Goal: Task Accomplishment & Management: Manage account settings

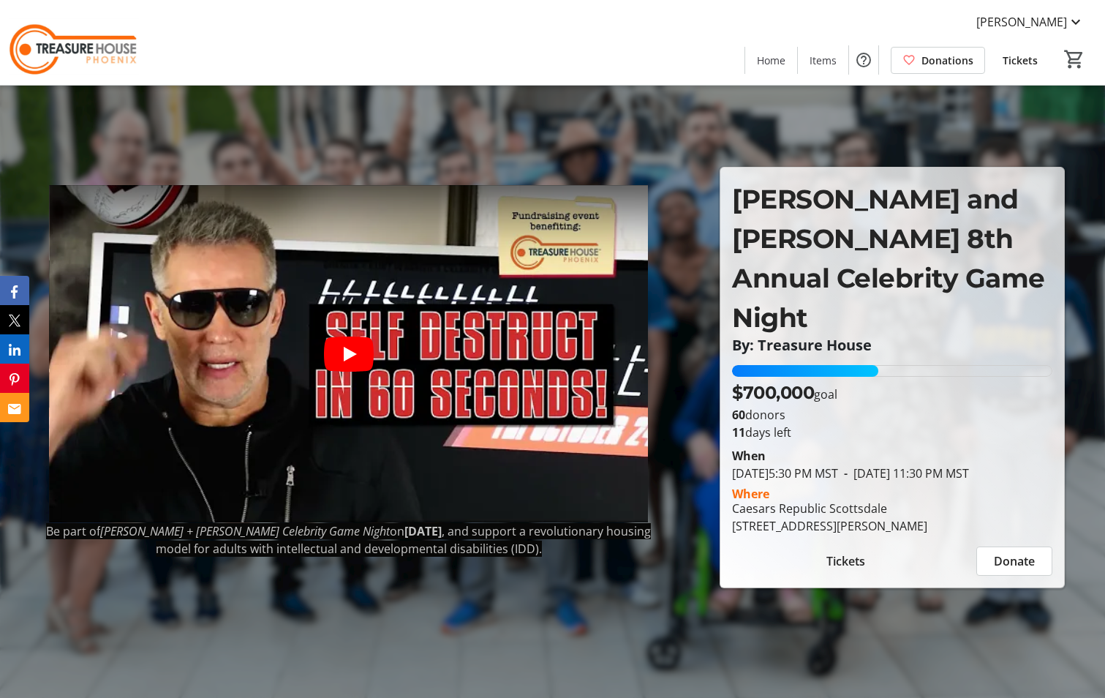
click at [876, 248] on p "[PERSON_NAME] and [PERSON_NAME] 8th Annual Celebrity Game Night" at bounding box center [892, 258] width 320 height 158
drag, startPoint x: 742, startPoint y: 360, endPoint x: 845, endPoint y: 363, distance: 103.1
click at [845, 380] on div "$700,000 goal" at bounding box center [892, 393] width 320 height 26
drag, startPoint x: 778, startPoint y: 508, endPoint x: 977, endPoint y: 529, distance: 199.9
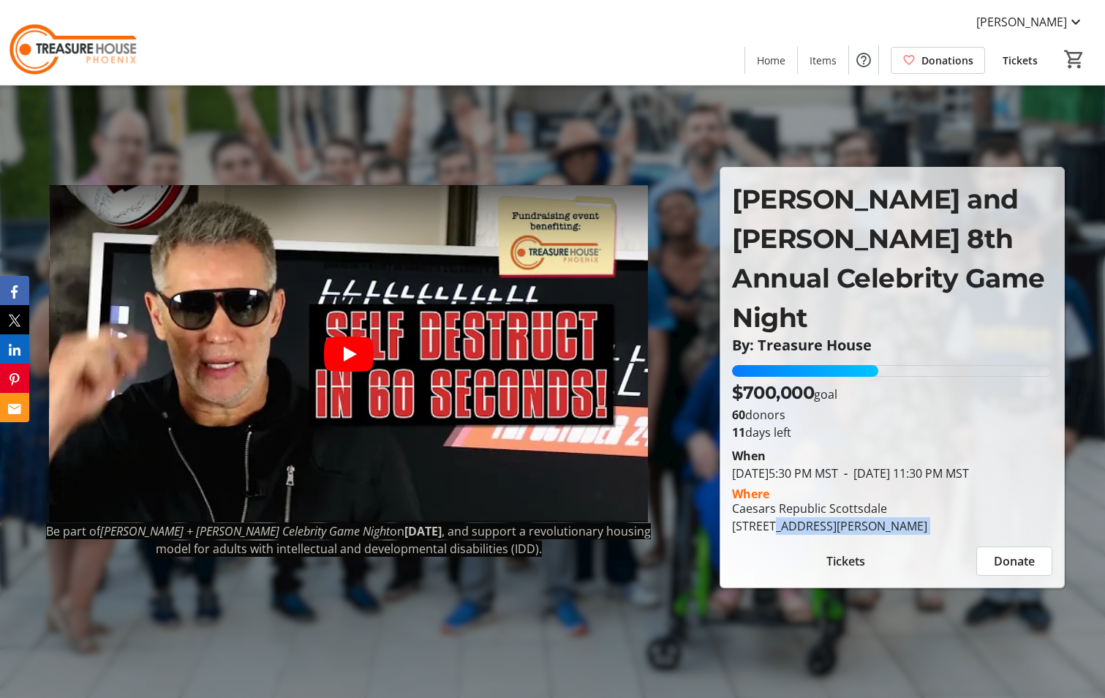
click at [977, 529] on section "When [DATE] 5:30 PM MST - [DATE] 11:30 PM MST Where [GEOGRAPHIC_DATA] [GEOGRAPH…" at bounding box center [892, 508] width 320 height 135
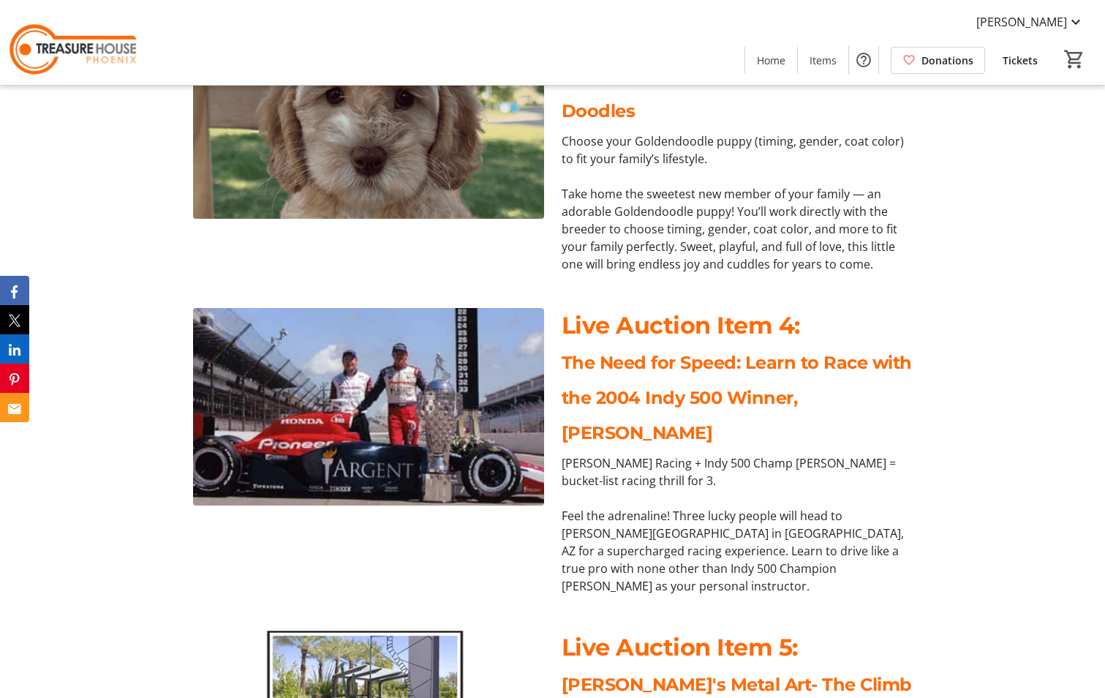
scroll to position [1596, 0]
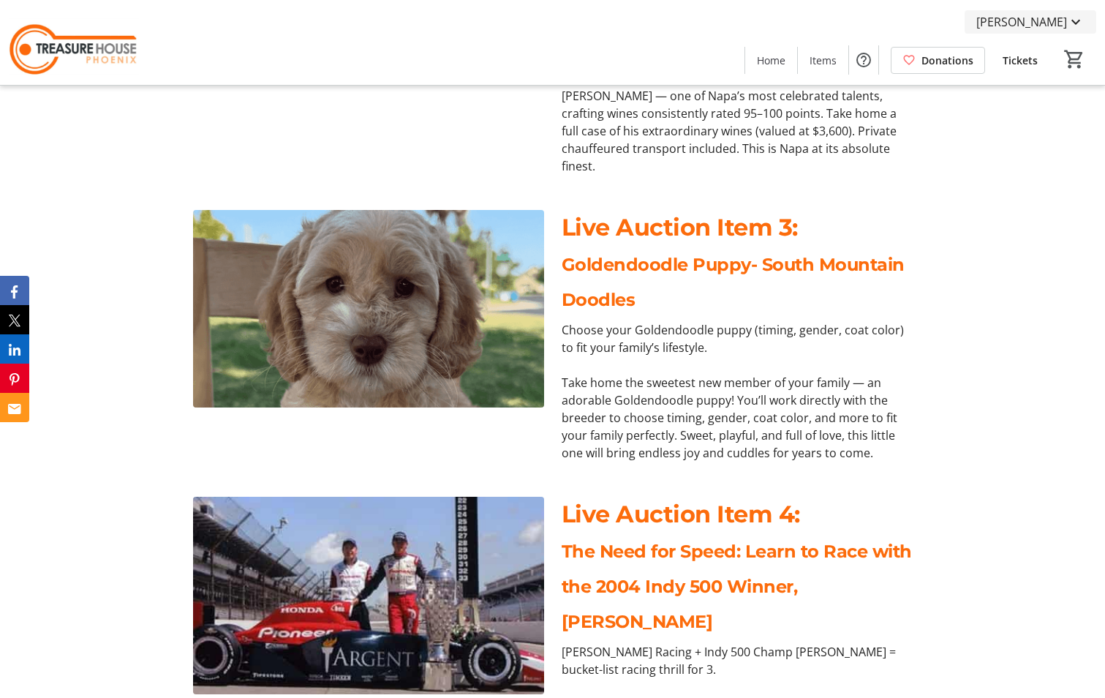
click at [1057, 18] on span "[PERSON_NAME]" at bounding box center [1021, 22] width 91 height 18
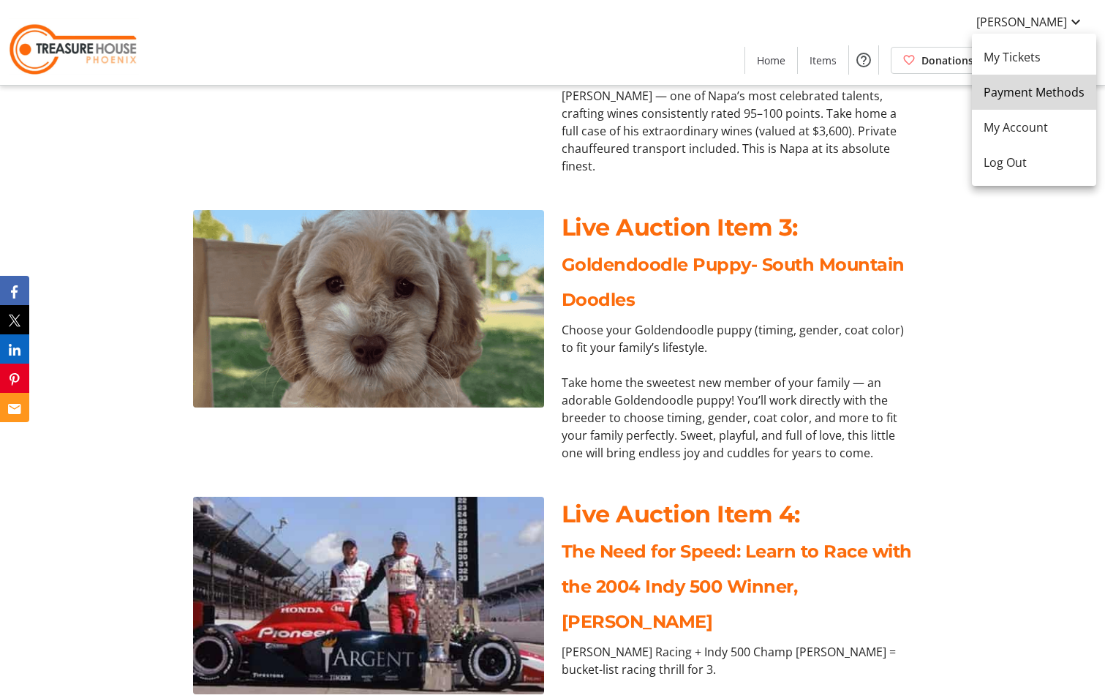
click at [1049, 86] on span "Payment Methods" at bounding box center [1034, 92] width 101 height 18
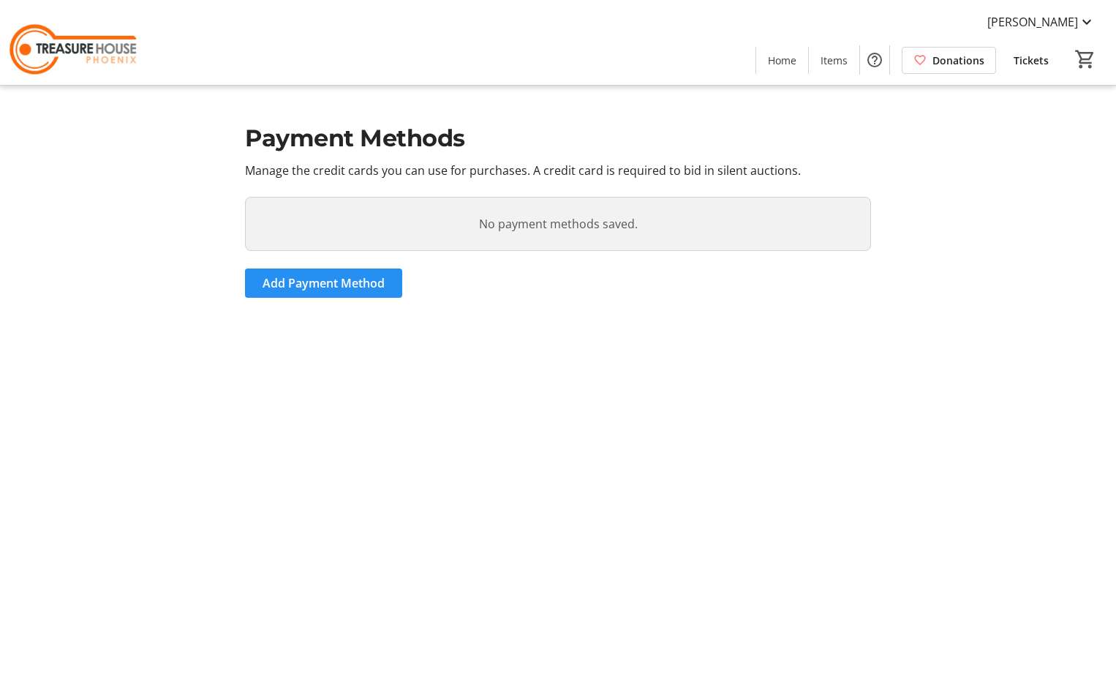
click at [384, 282] on span "Add Payment Method" at bounding box center [324, 283] width 122 height 18
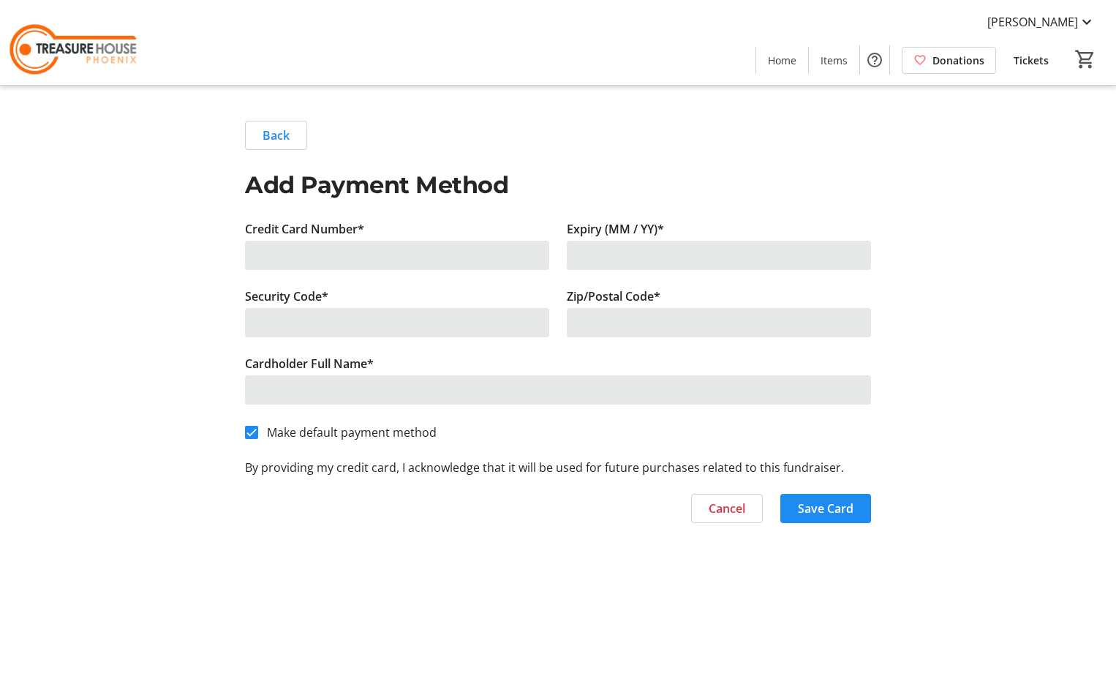
click at [386, 254] on div at bounding box center [397, 255] width 304 height 29
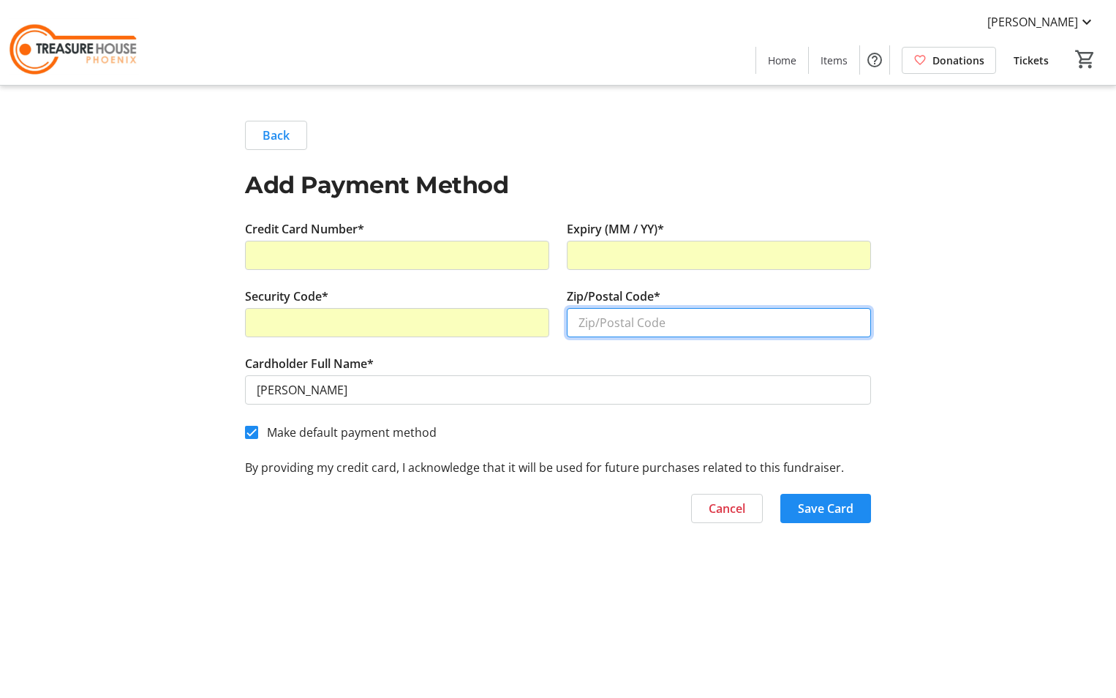
click at [655, 324] on input "Zip/Postal Code*" at bounding box center [719, 322] width 304 height 29
type input "85383"
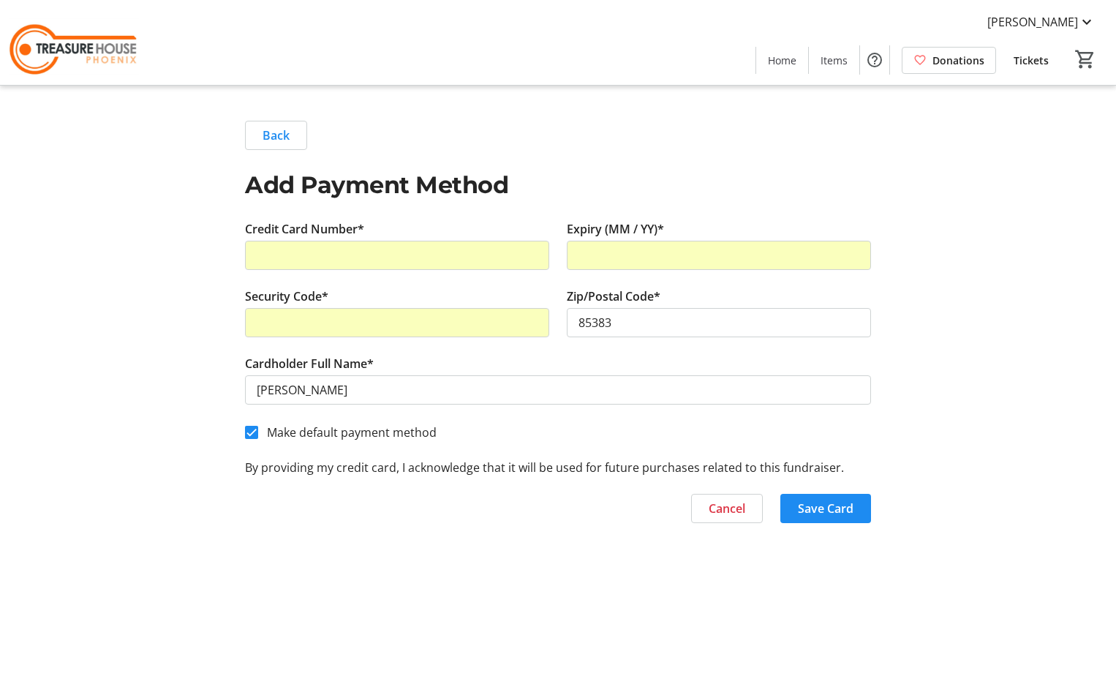
click at [603, 346] on tr-form-field "Zip/Postal Code* 85383" at bounding box center [719, 320] width 304 height 67
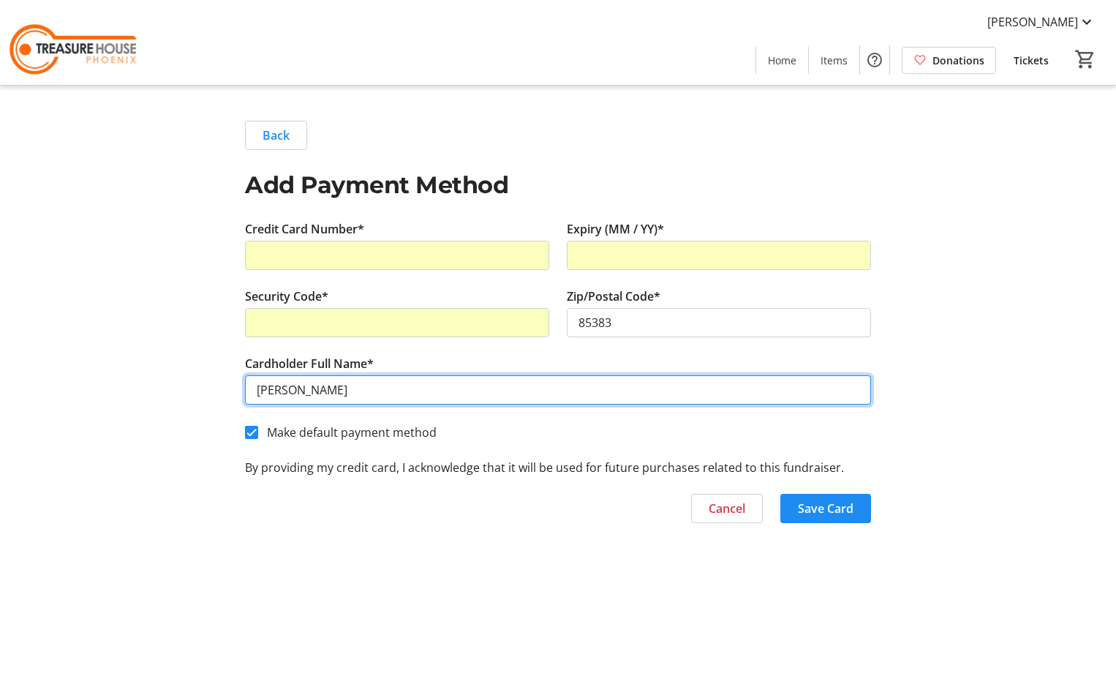
click at [371, 395] on input "[PERSON_NAME]" at bounding box center [558, 389] width 626 height 29
type input "[PERSON_NAME]"
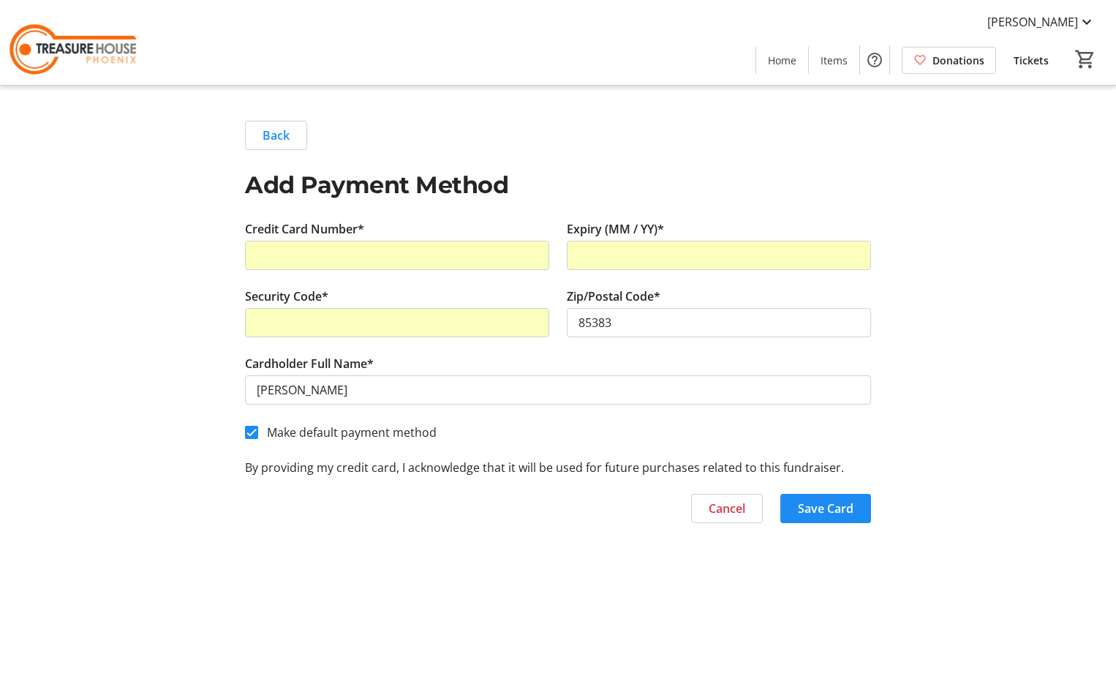
click at [1024, 361] on div "Back Add Payment Method Credit Card Number* Expiry (MM / YY)* Security Code* Zi…" at bounding box center [557, 322] width 965 height 472
click at [851, 516] on span "Save Card" at bounding box center [826, 508] width 56 height 18
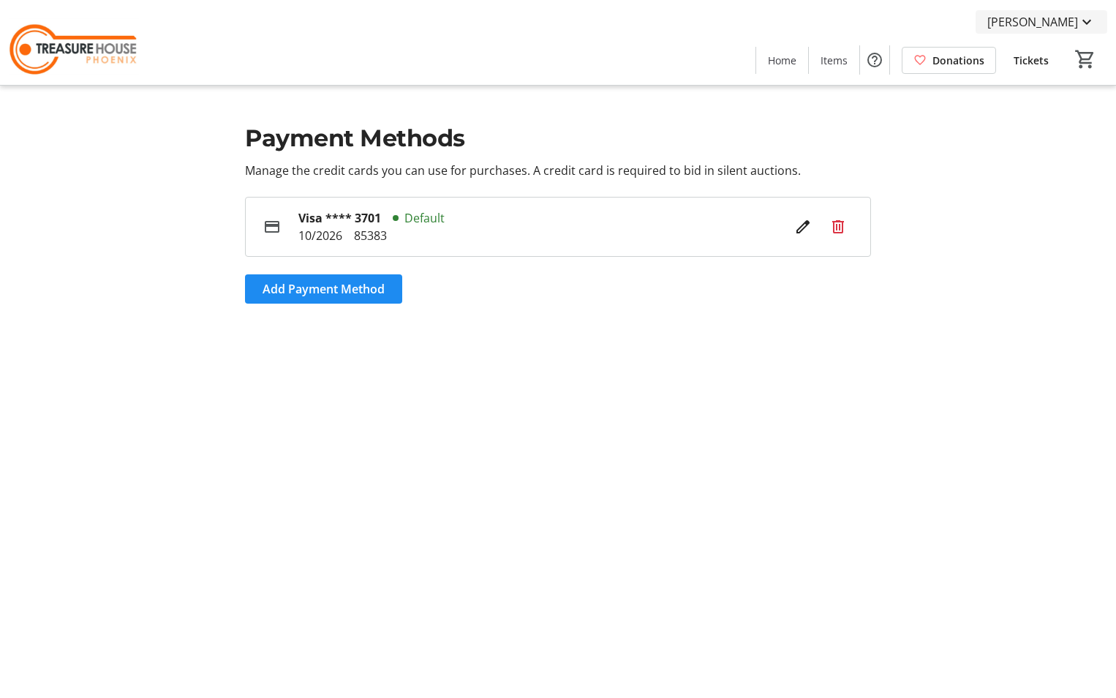
click at [1063, 15] on span "[PERSON_NAME]" at bounding box center [1032, 22] width 91 height 18
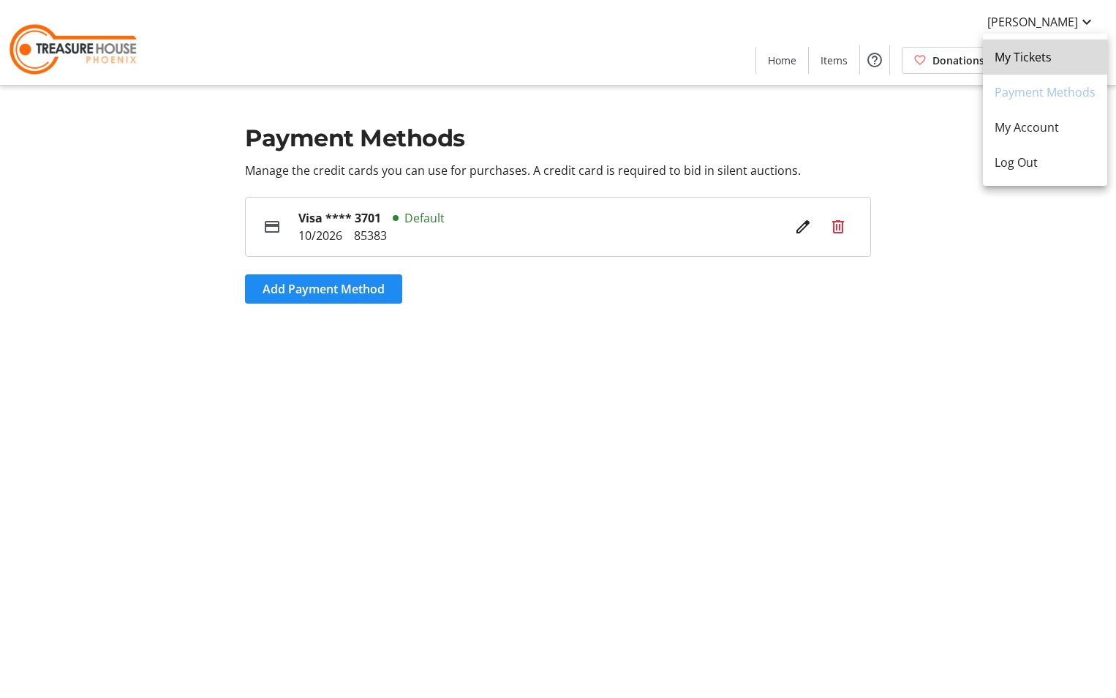
click at [1046, 64] on span "My Tickets" at bounding box center [1044, 57] width 101 height 18
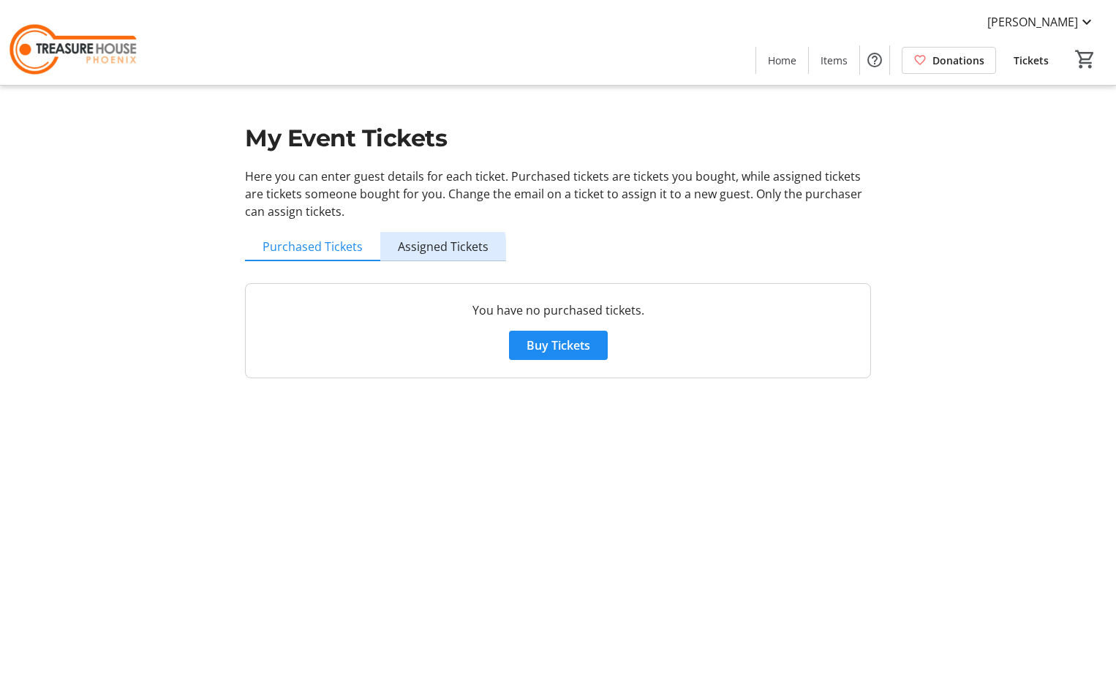
click at [417, 251] on span "Assigned Tickets" at bounding box center [443, 247] width 91 height 12
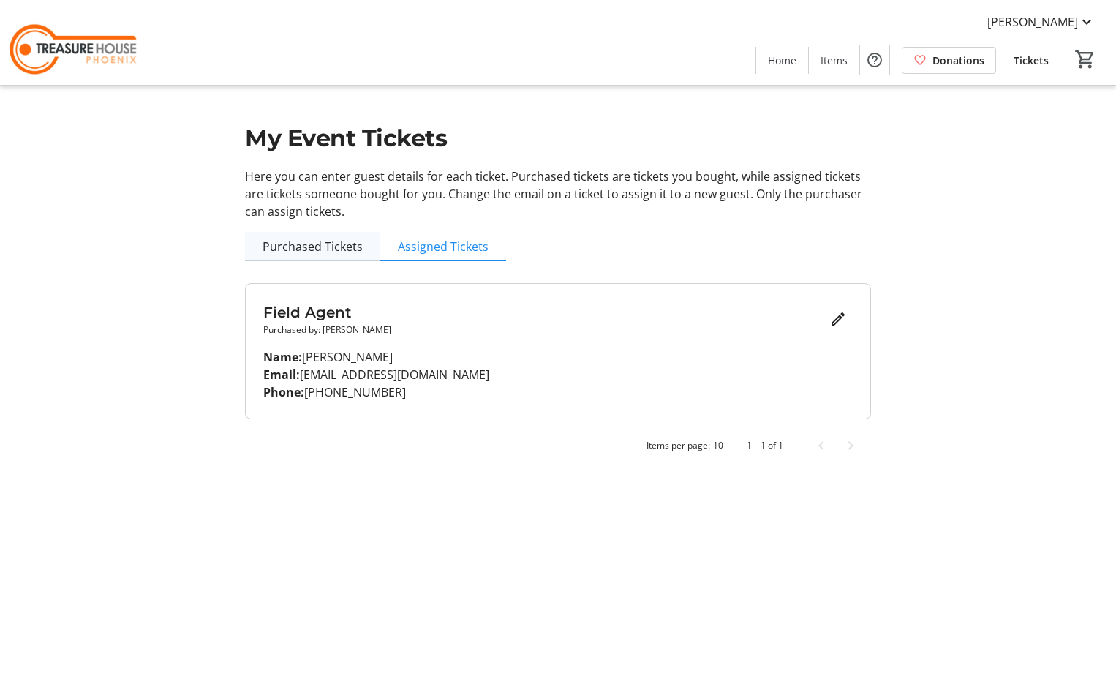
click at [301, 251] on span "Purchased Tickets" at bounding box center [313, 247] width 100 height 12
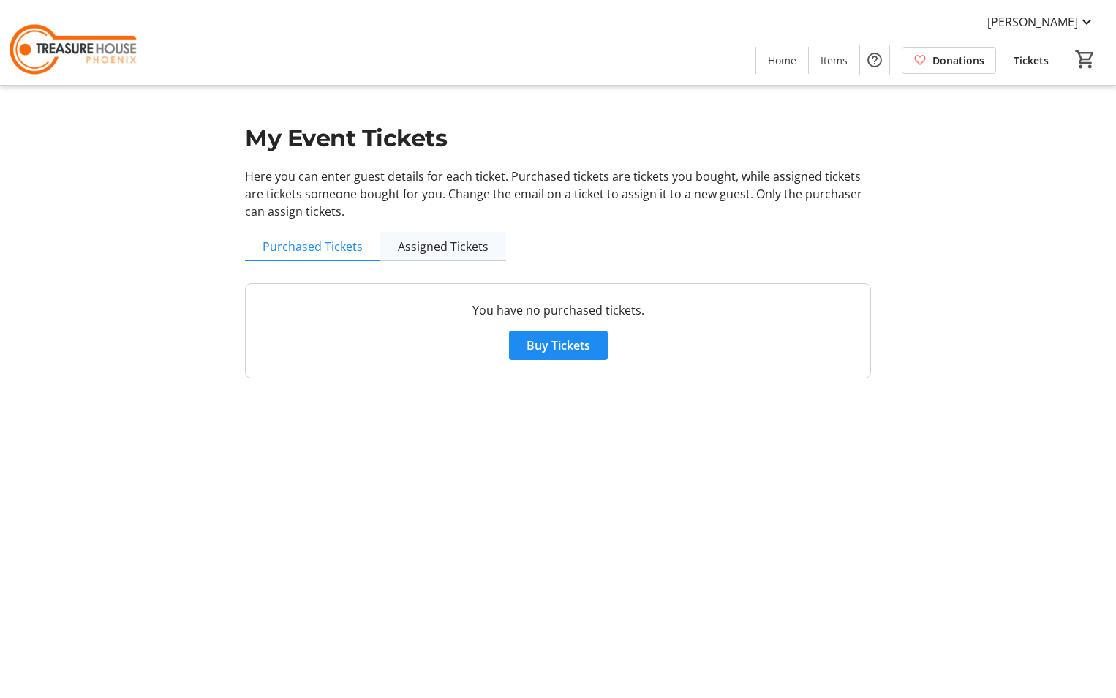
click at [465, 248] on span "Assigned Tickets" at bounding box center [443, 247] width 91 height 12
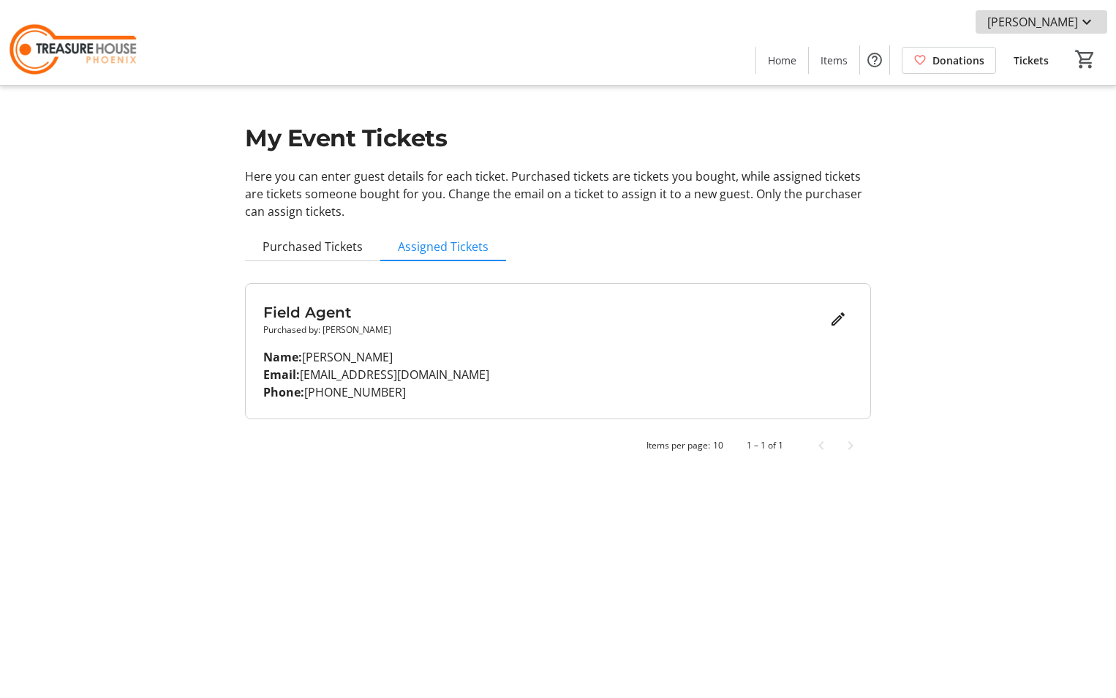
click at [1089, 20] on mat-icon at bounding box center [1087, 22] width 18 height 18
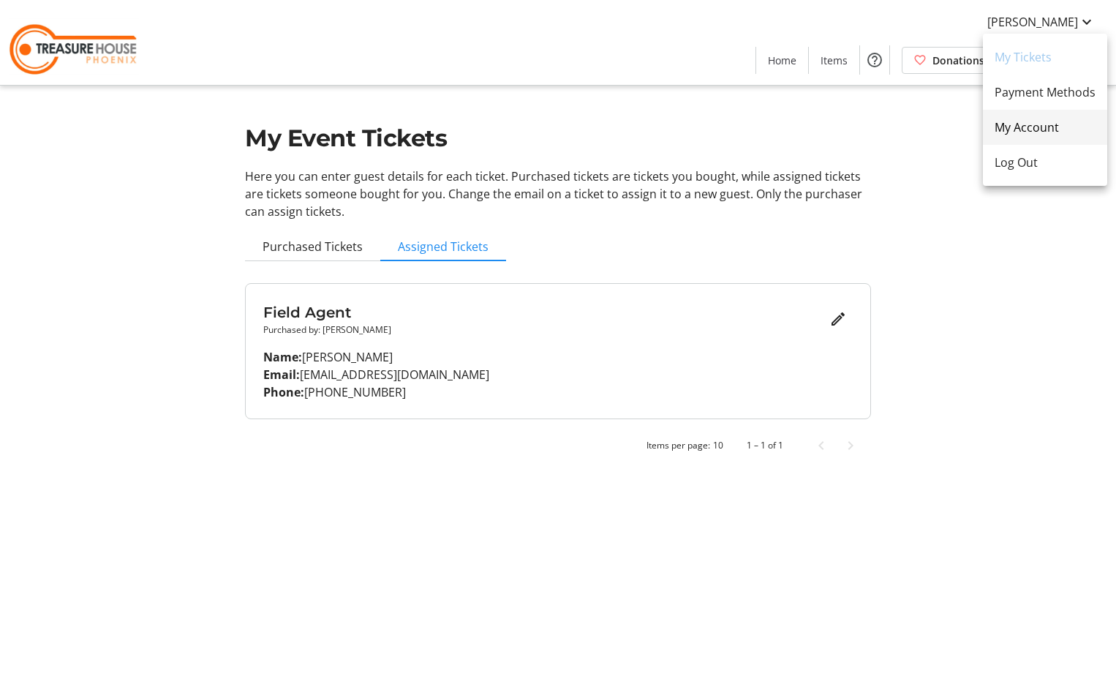
click at [1034, 133] on span "My Account" at bounding box center [1044, 127] width 101 height 18
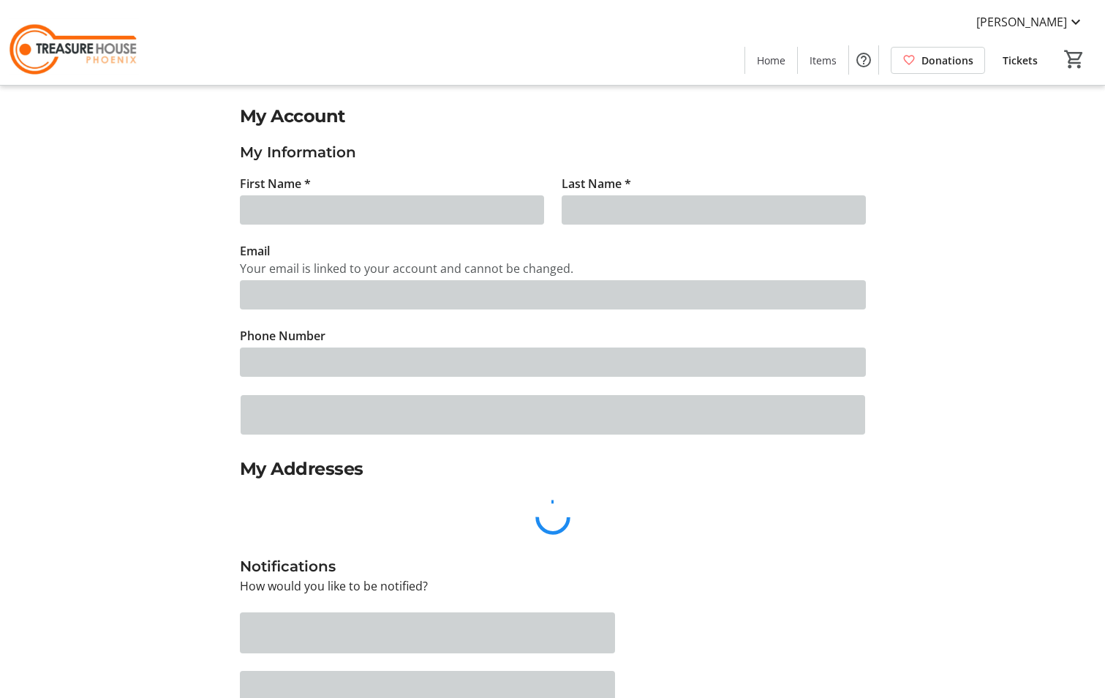
type input "[PERSON_NAME]"
type input "[EMAIL_ADDRESS][DOMAIN_NAME]"
type input "[PHONE_NUMBER]"
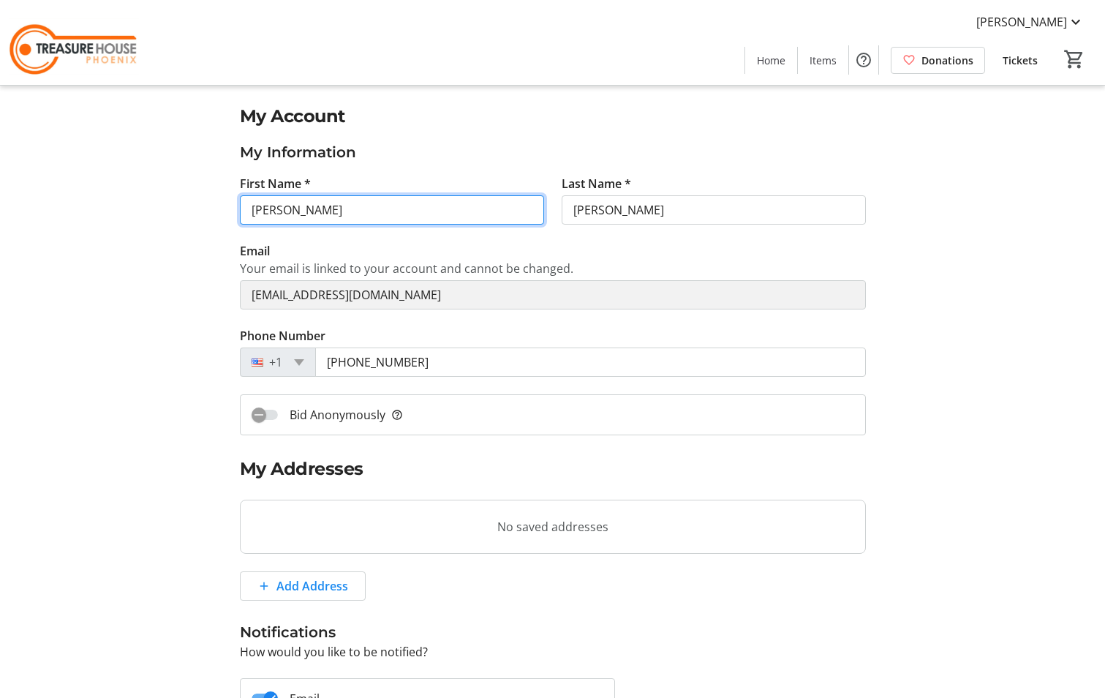
click at [320, 213] on input "[PERSON_NAME]" at bounding box center [392, 209] width 304 height 29
type input "[PERSON_NAME]"
click at [439, 144] on h3 "My Information" at bounding box center [553, 152] width 626 height 22
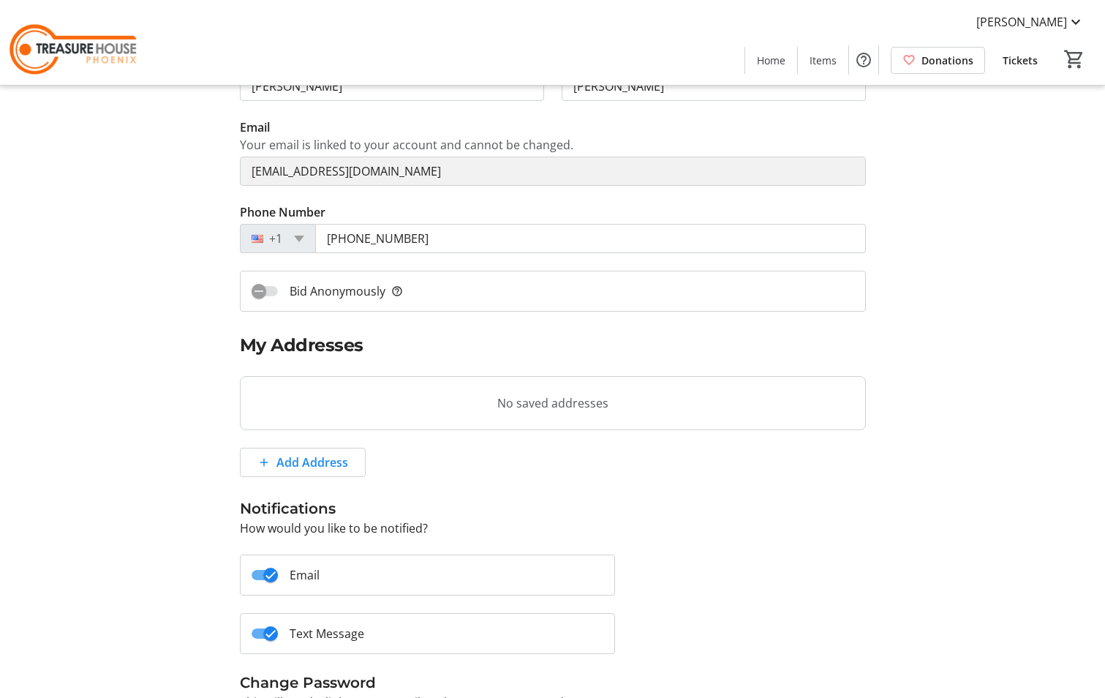
scroll to position [146, 0]
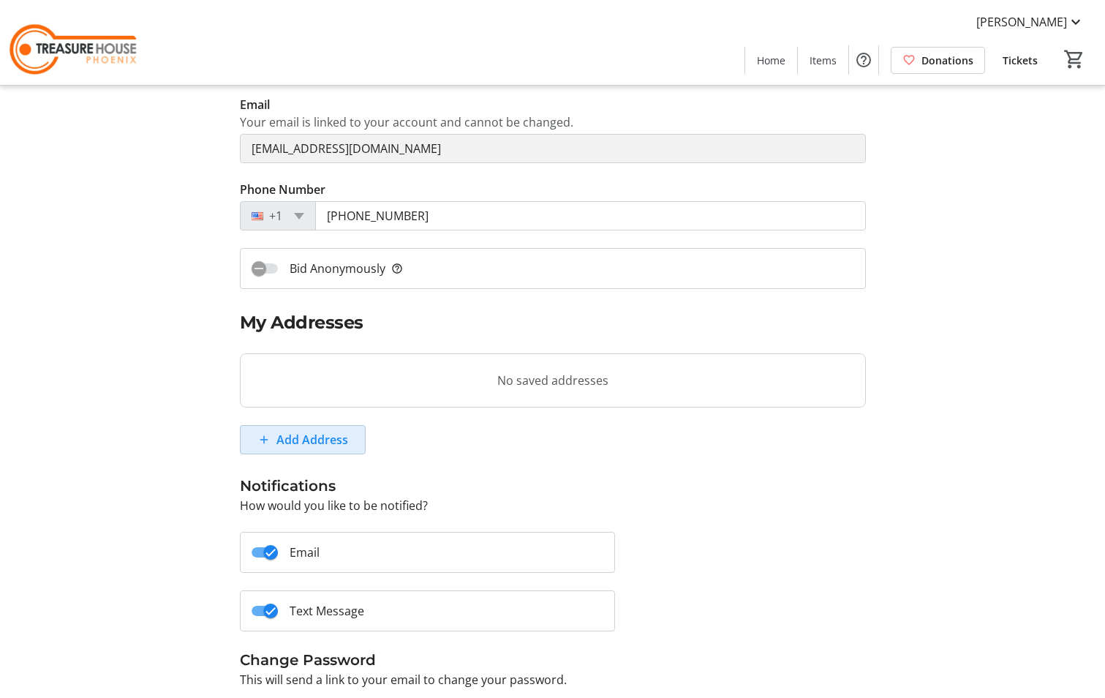
click at [304, 443] on span "Add Address" at bounding box center [312, 440] width 72 height 18
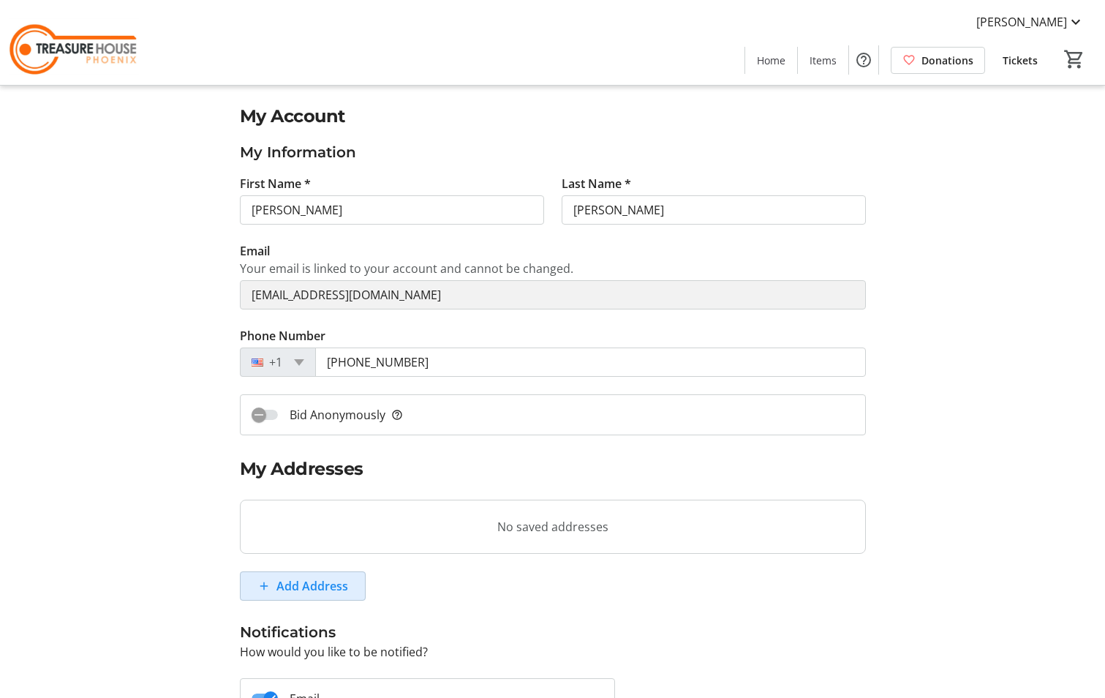
select select "CA"
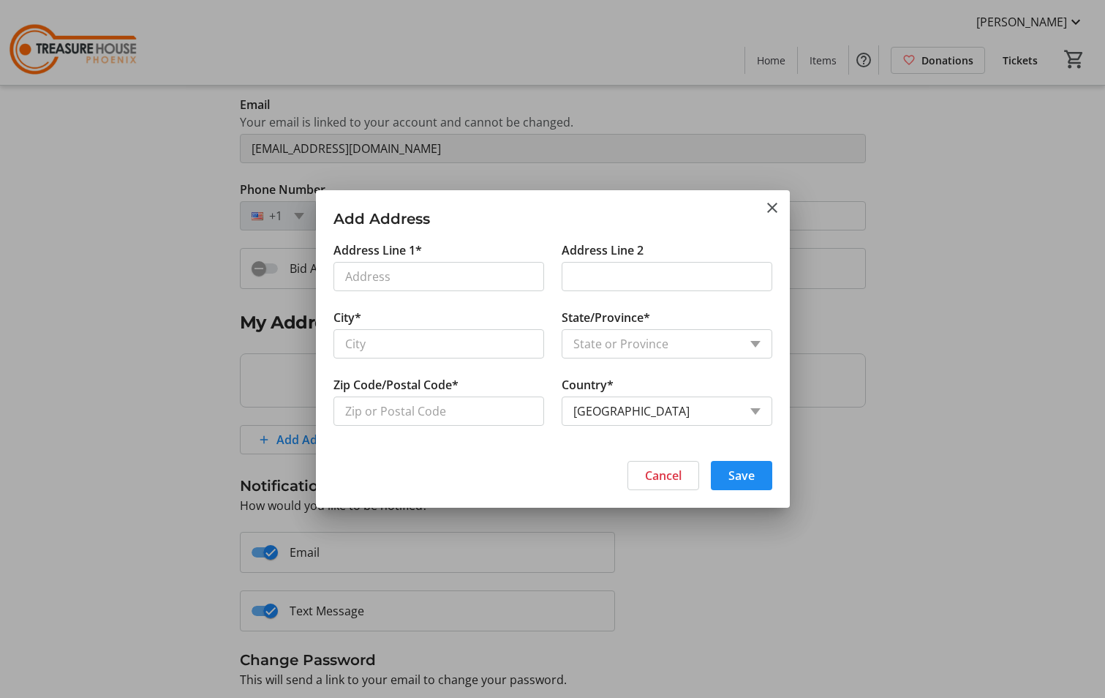
click at [433, 279] on input "Address Line 1*" at bounding box center [438, 276] width 211 height 29
type input "[STREET_ADDRESS]"
type input "Peoria"
type input "85383"
select select "US"
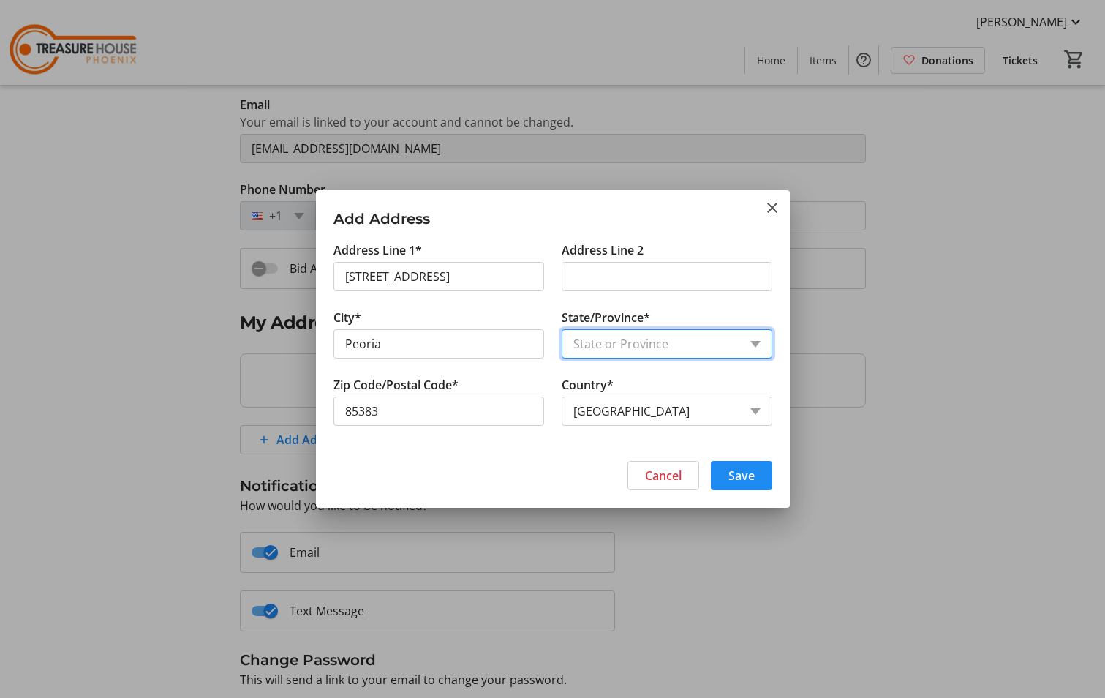
select select "AZ"
click at [758, 477] on span at bounding box center [741, 475] width 61 height 35
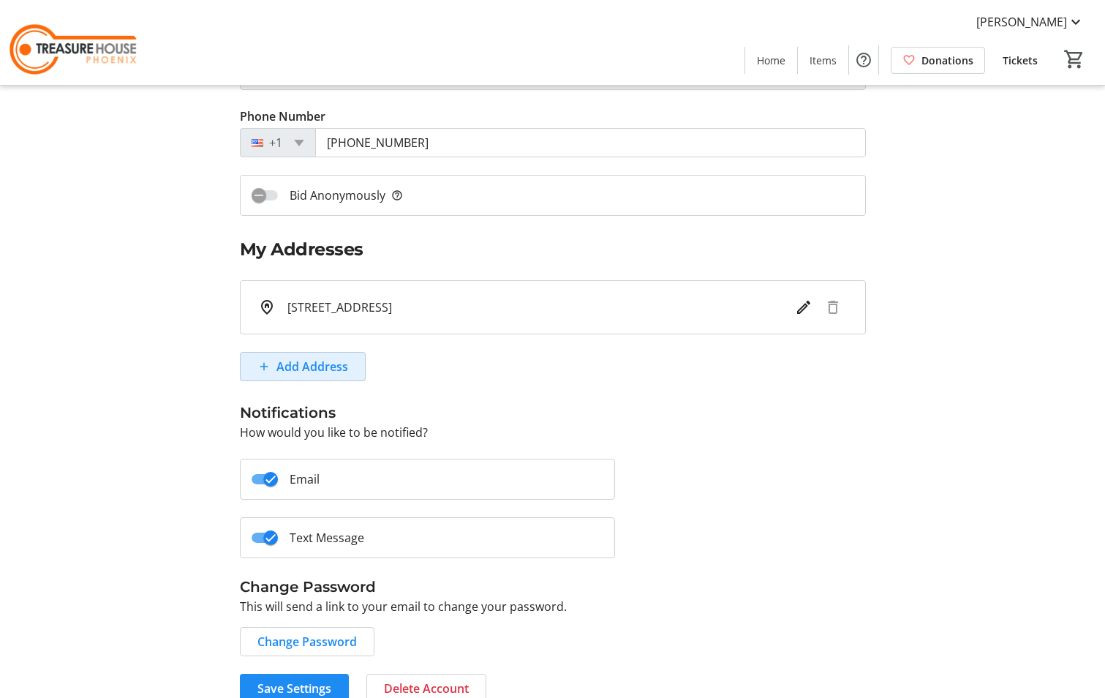
scroll to position [242, 0]
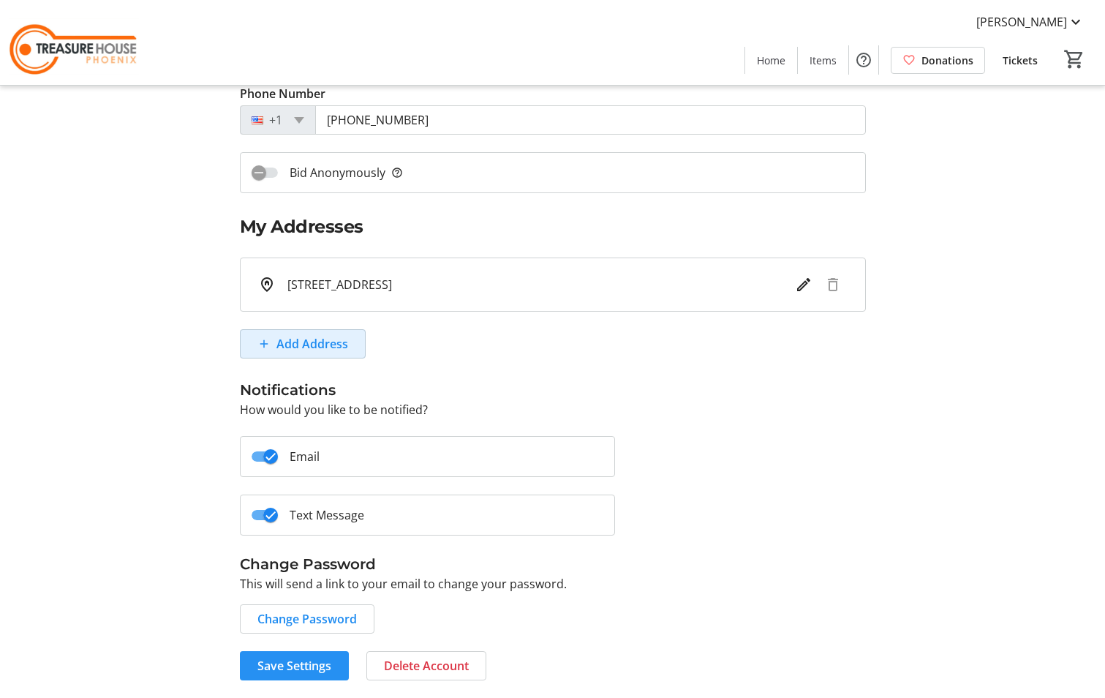
click at [292, 670] on span "Save Settings" at bounding box center [294, 666] width 74 height 18
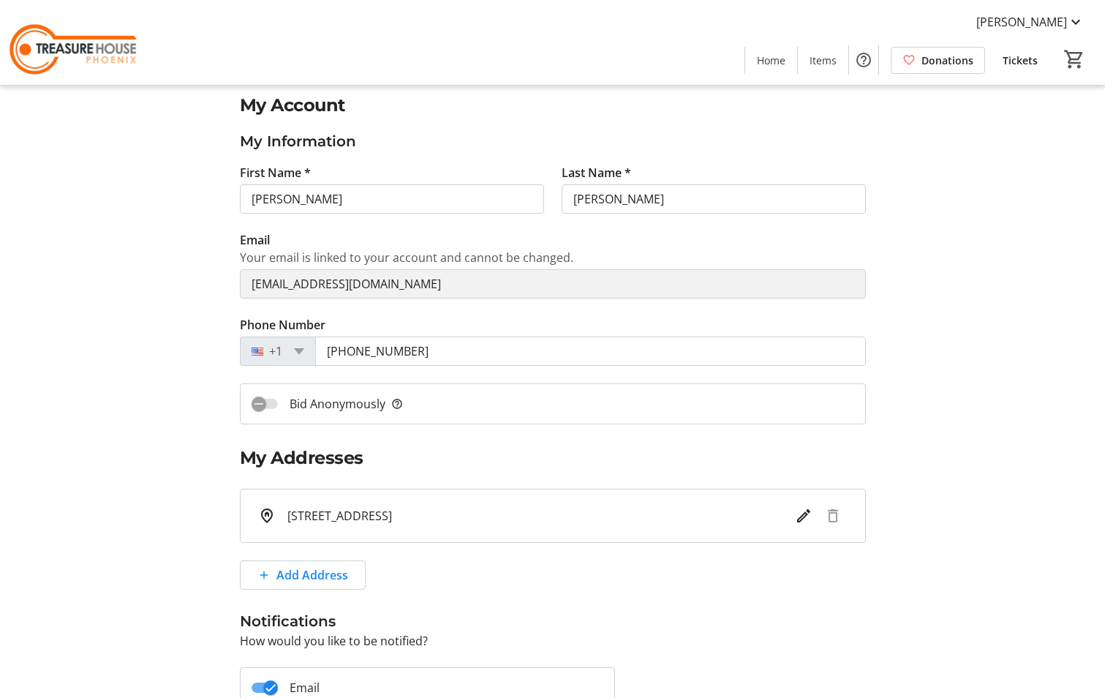
scroll to position [0, 0]
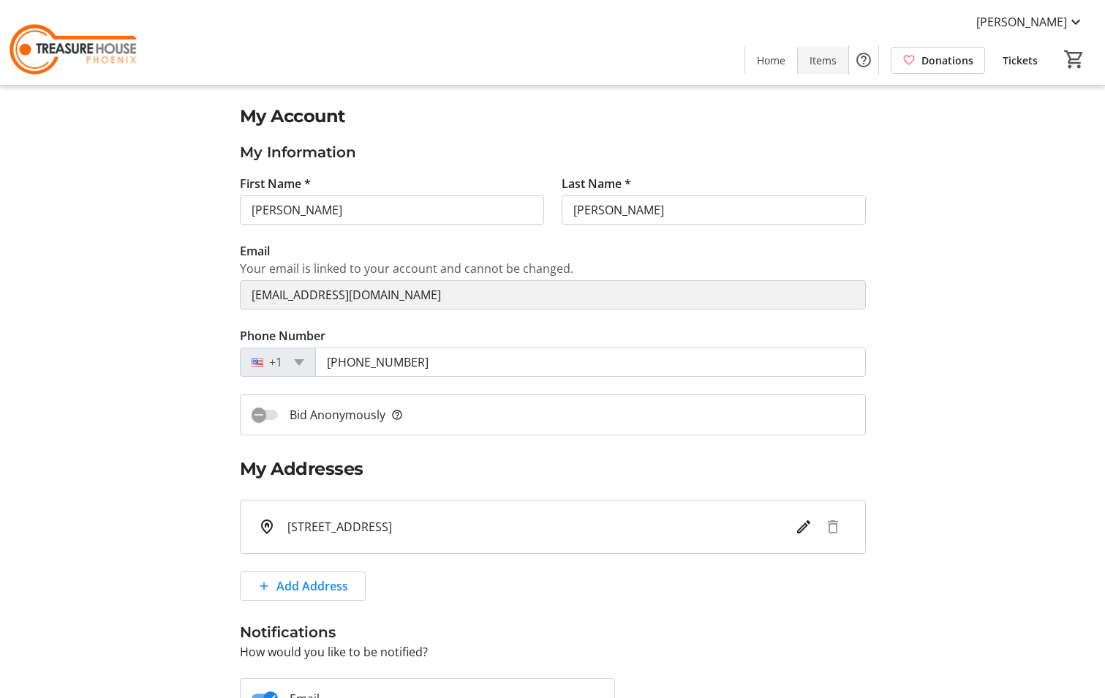
click at [815, 65] on span "Items" at bounding box center [822, 60] width 27 height 15
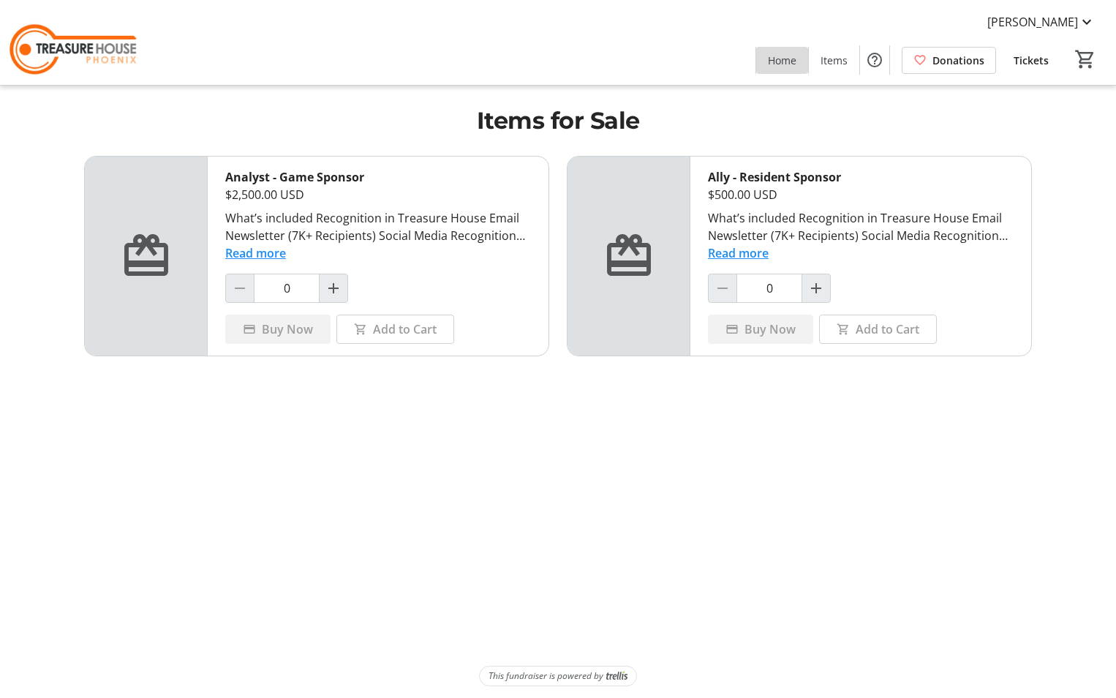
click at [780, 56] on span "Home" at bounding box center [782, 60] width 29 height 15
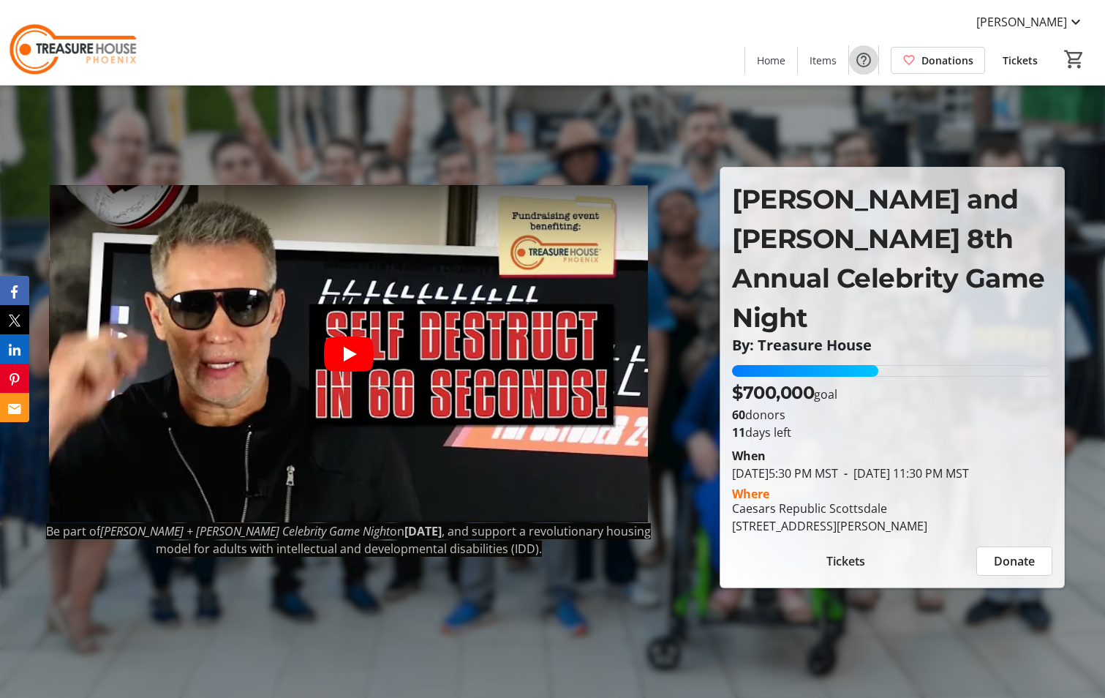
click at [863, 55] on mat-icon "Help" at bounding box center [864, 60] width 18 height 18
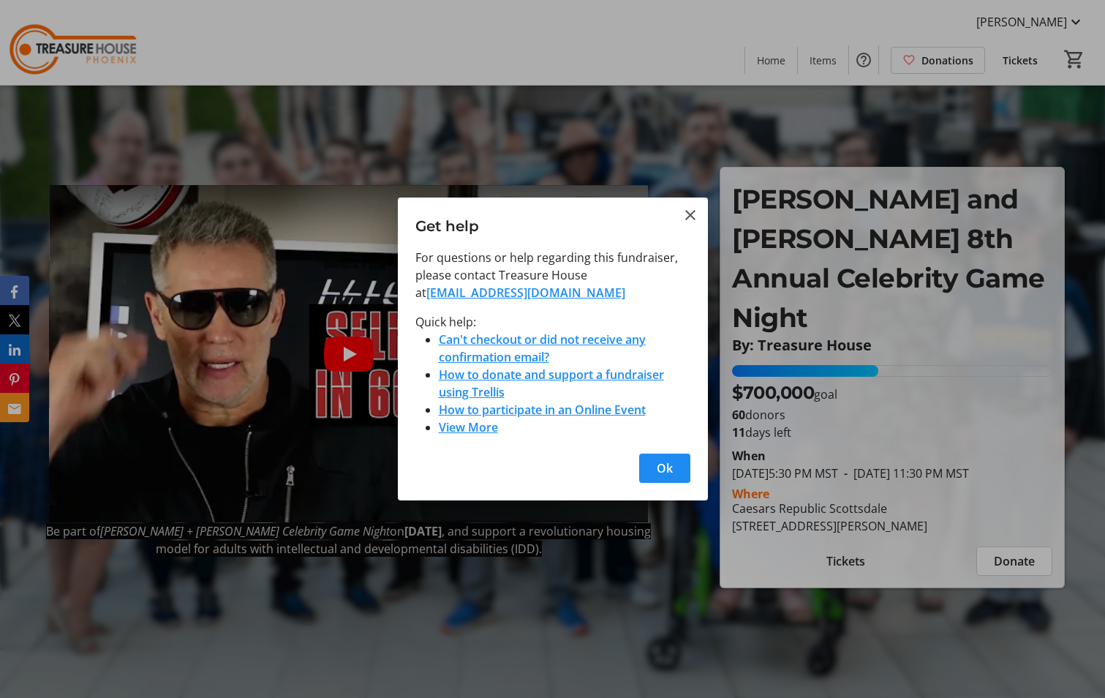
click at [863, 56] on div at bounding box center [552, 349] width 1105 height 698
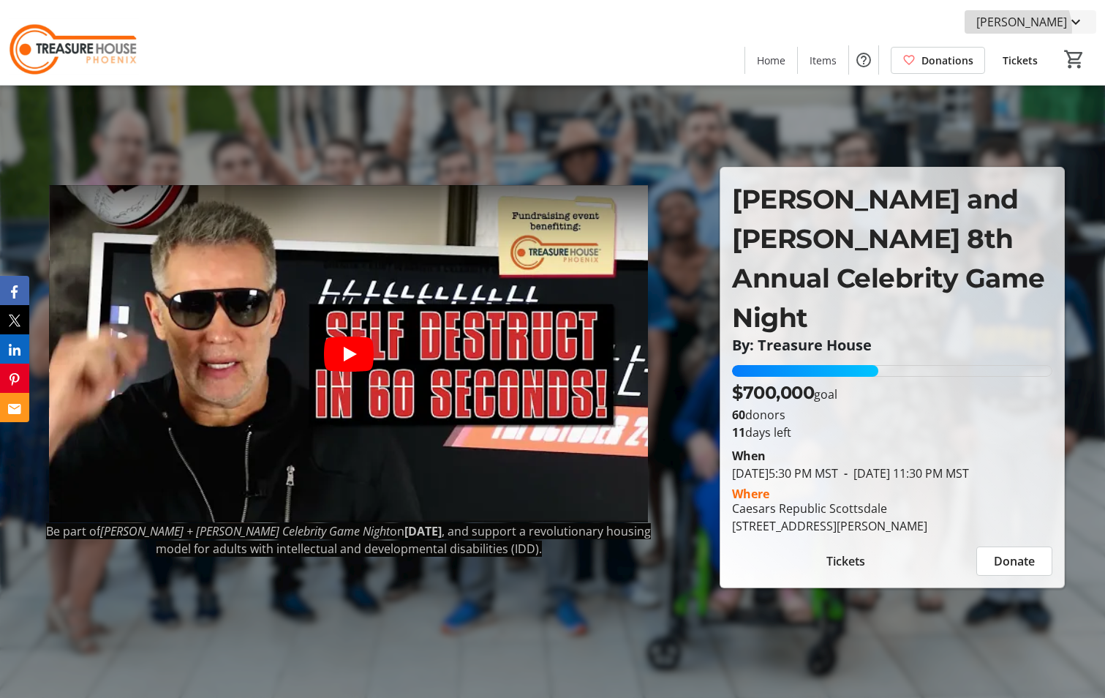
click at [1041, 29] on span "[PERSON_NAME]" at bounding box center [1021, 22] width 91 height 18
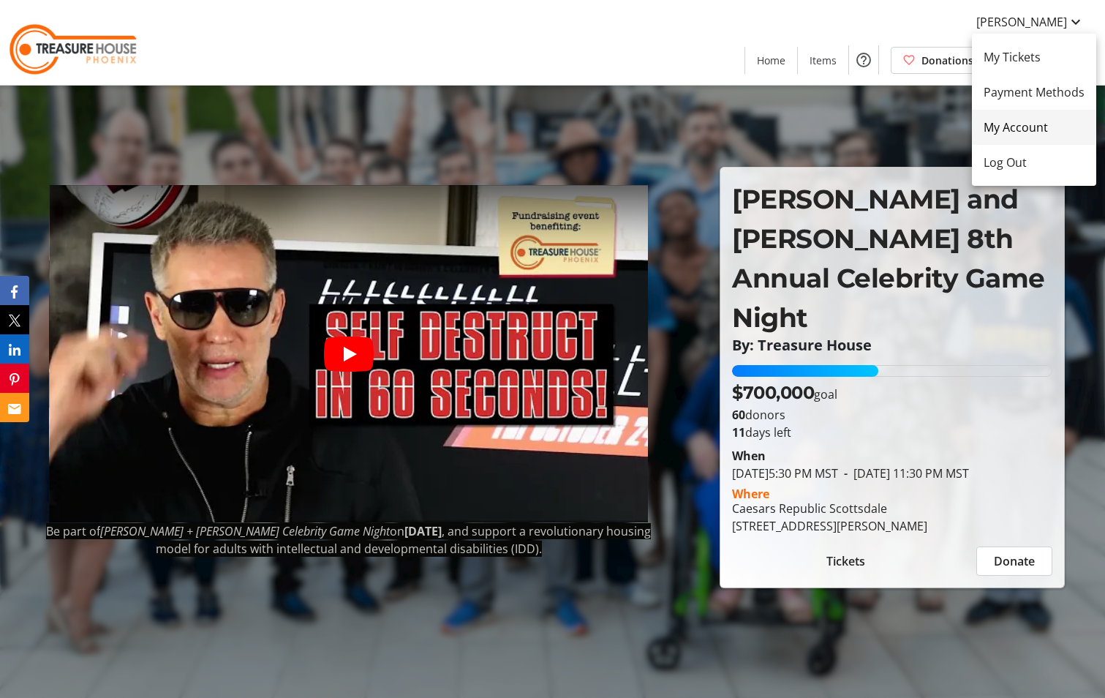
click at [1020, 126] on span "My Account" at bounding box center [1034, 127] width 101 height 18
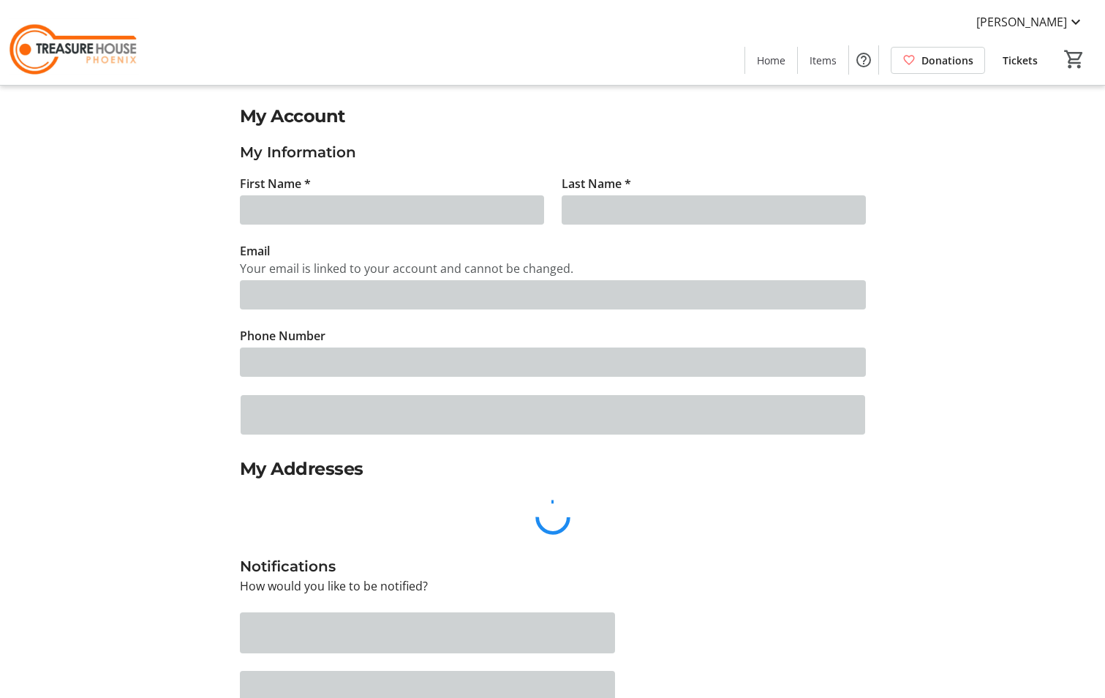
type input "[PERSON_NAME]"
type input "[EMAIL_ADDRESS][DOMAIN_NAME]"
type input "[PHONE_NUMBER]"
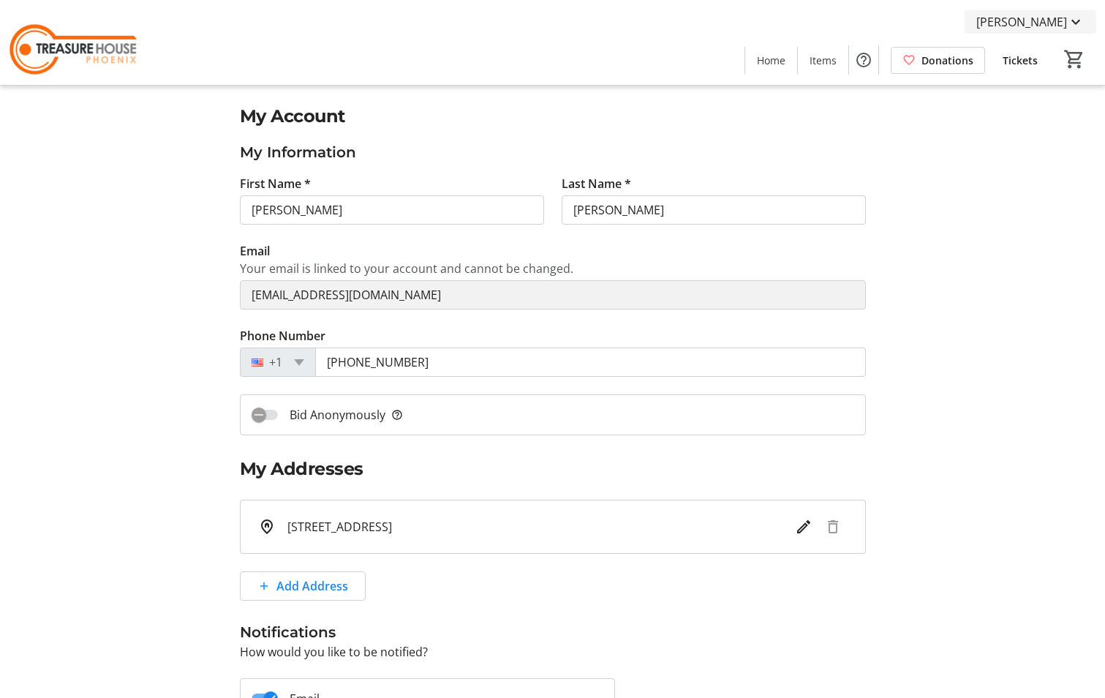
click at [1041, 17] on span "[PERSON_NAME]" at bounding box center [1021, 22] width 91 height 18
click at [1028, 50] on span "My Tickets" at bounding box center [1034, 57] width 101 height 18
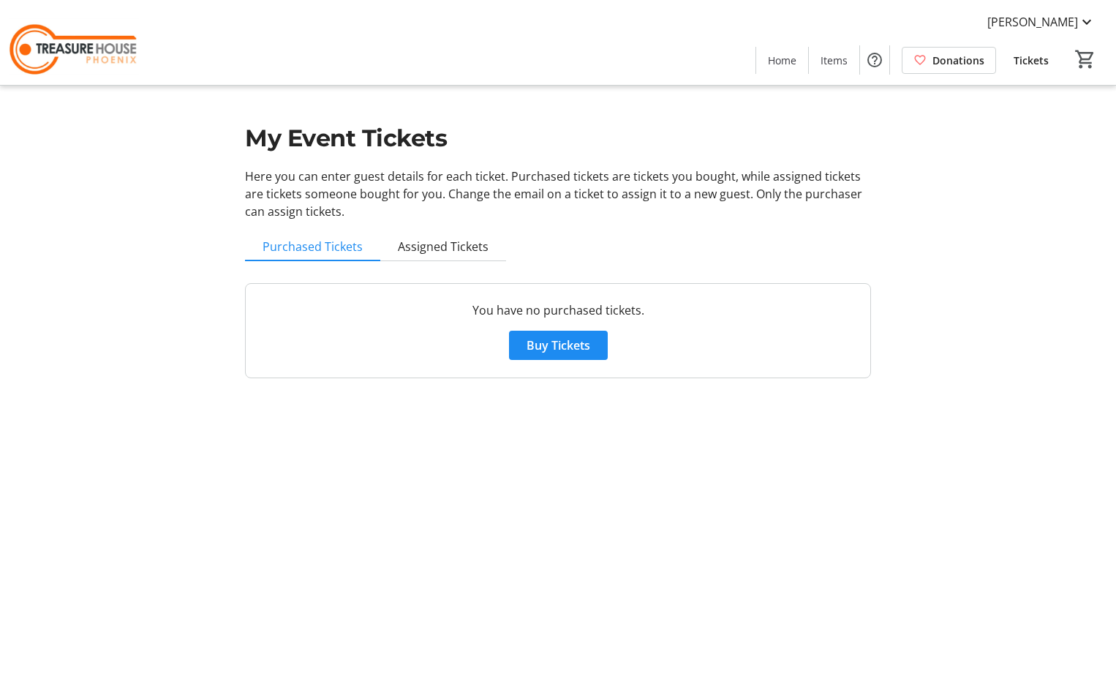
click at [449, 224] on div "My Event Tickets Here you can enter guest details for each ticket. Purchased ti…" at bounding box center [557, 198] width 643 height 396
click at [448, 243] on span "Assigned Tickets" at bounding box center [443, 247] width 91 height 12
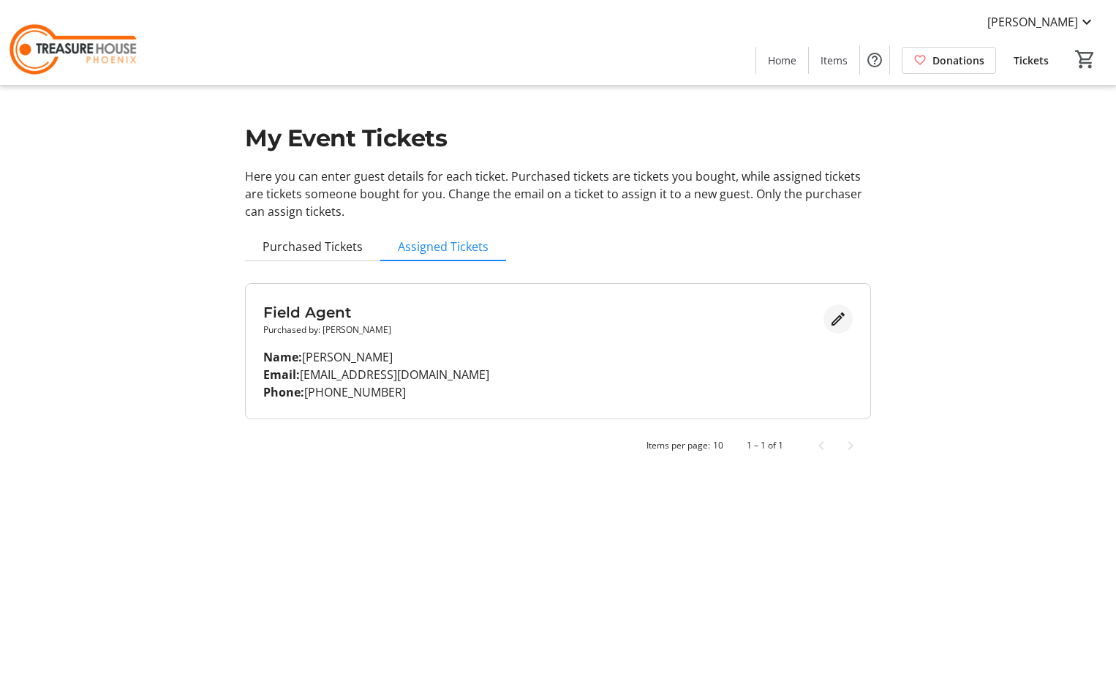
click at [834, 315] on mat-icon "Edit" at bounding box center [838, 319] width 18 height 18
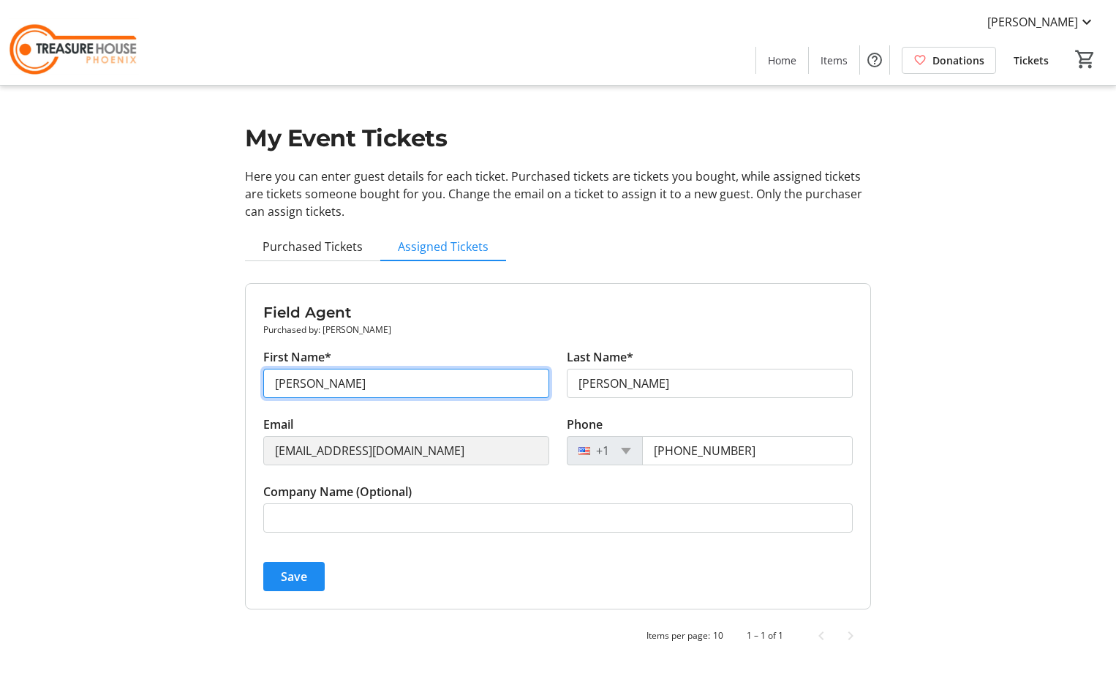
click at [374, 380] on input "[PERSON_NAME]" at bounding box center [406, 383] width 286 height 29
type input "[PERSON_NAME]"
click at [458, 302] on h3 "Field Agent" at bounding box center [557, 312] width 589 height 22
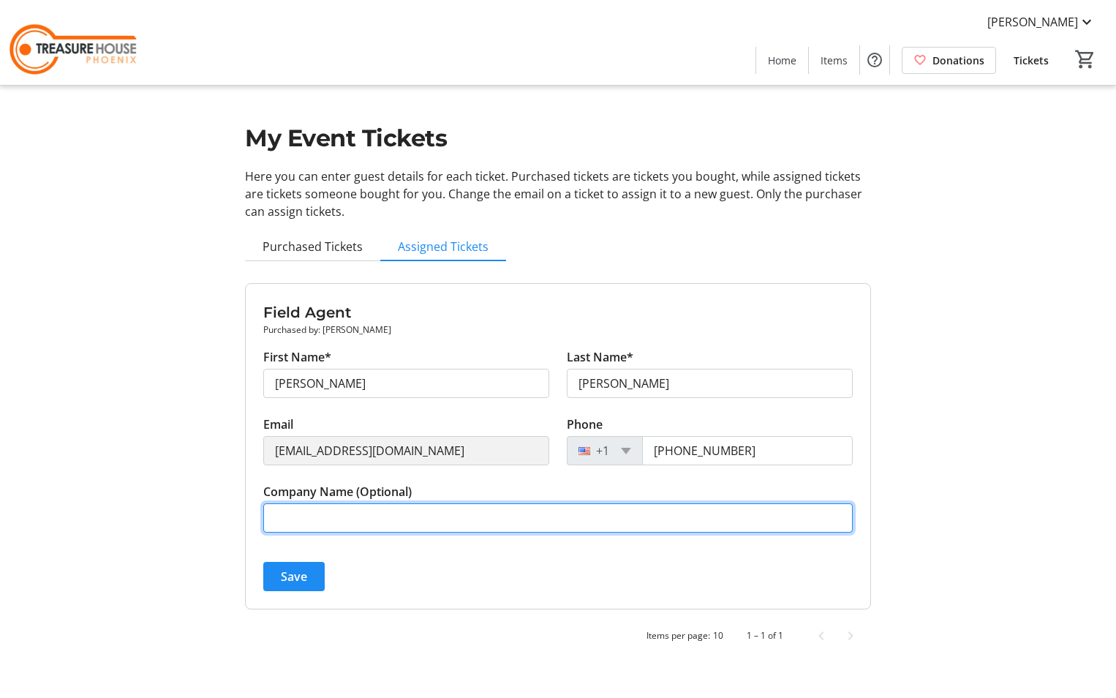
click at [329, 517] on input "Company Name (Optional)" at bounding box center [557, 517] width 589 height 29
type input "Treasure House"
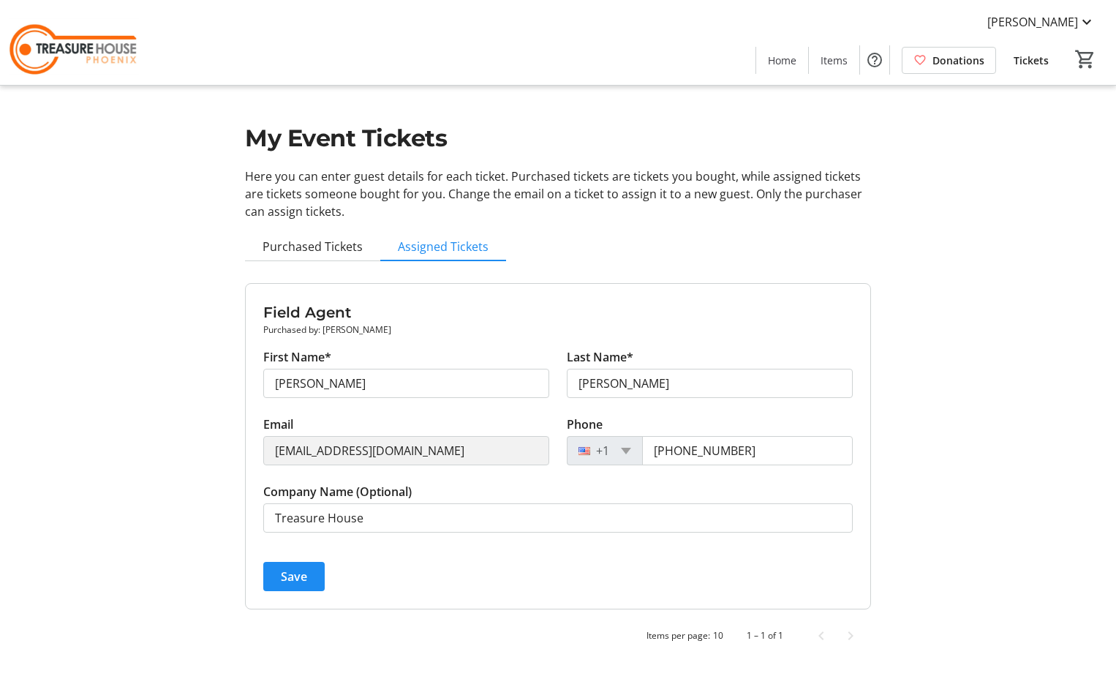
drag, startPoint x: 309, startPoint y: 584, endPoint x: 307, endPoint y: 575, distance: 8.3
click at [307, 576] on span "submit" at bounding box center [293, 576] width 61 height 35
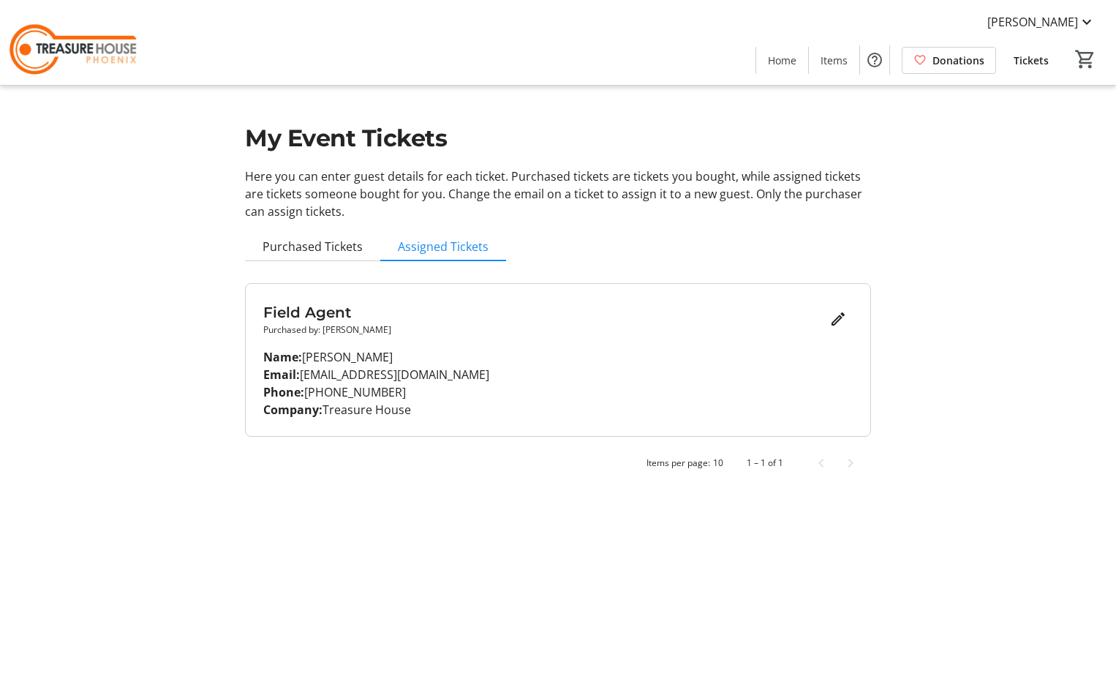
click at [350, 442] on div "Field Agent Purchased by: [PERSON_NAME] Name: [PERSON_NAME] Email: [PERSON_NAME…" at bounding box center [558, 380] width 626 height 195
click at [1060, 18] on span "[PERSON_NAME]" at bounding box center [1032, 22] width 91 height 18
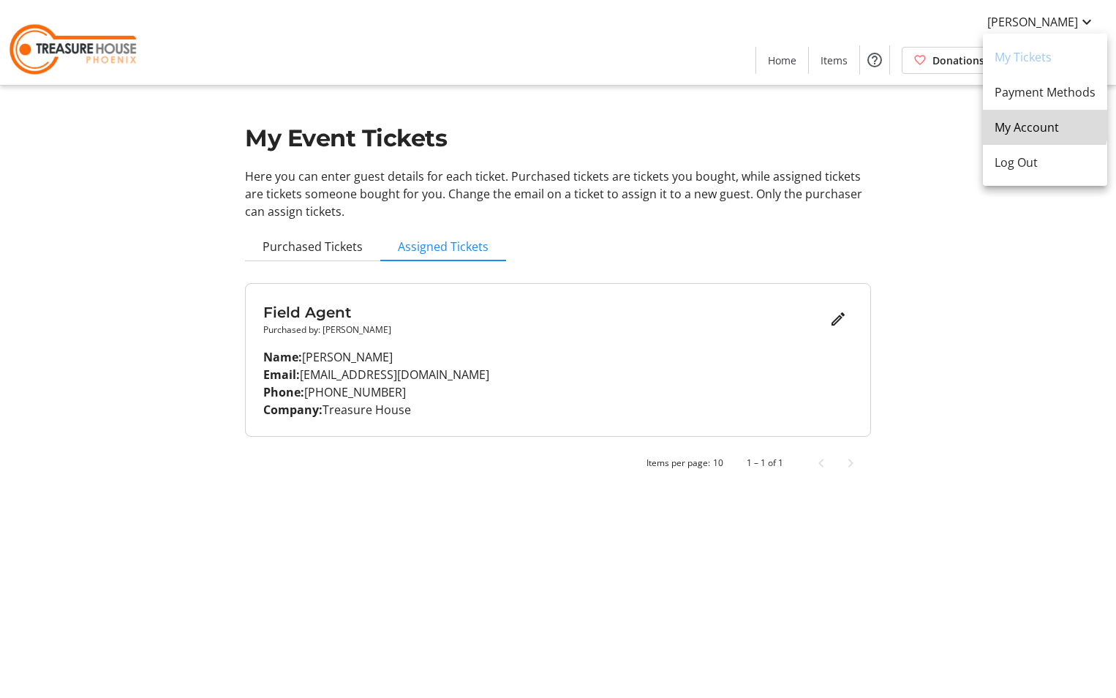
click at [1033, 124] on span "My Account" at bounding box center [1044, 127] width 101 height 18
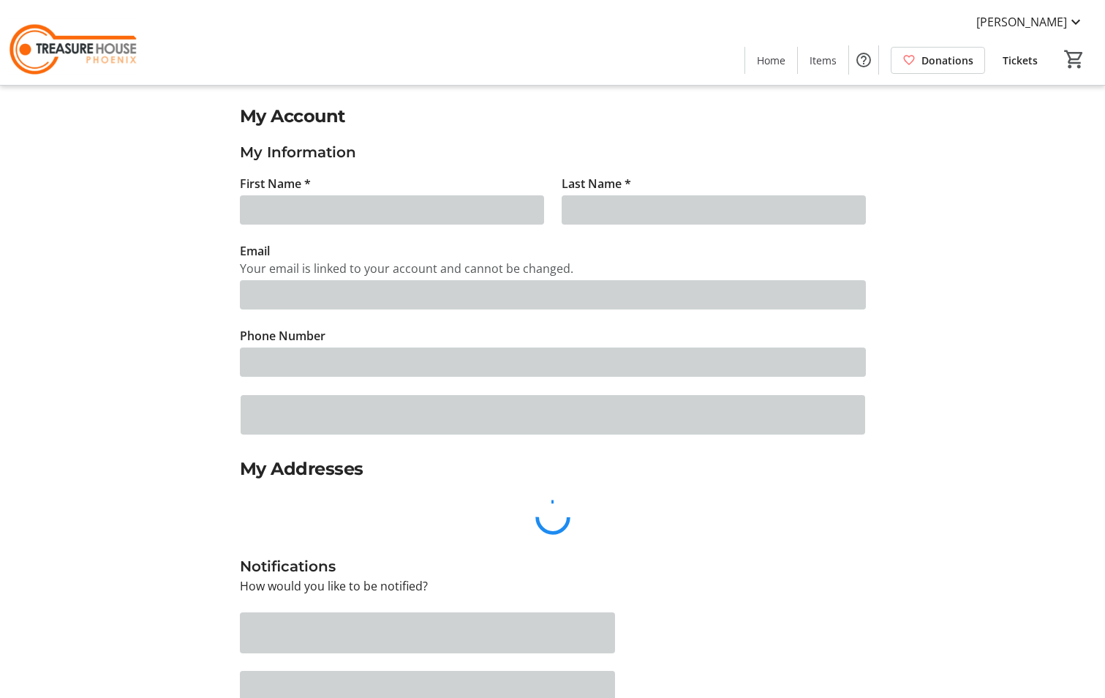
type input "[PERSON_NAME]"
type input "[EMAIL_ADDRESS][DOMAIN_NAME]"
type input "[PHONE_NUMBER]"
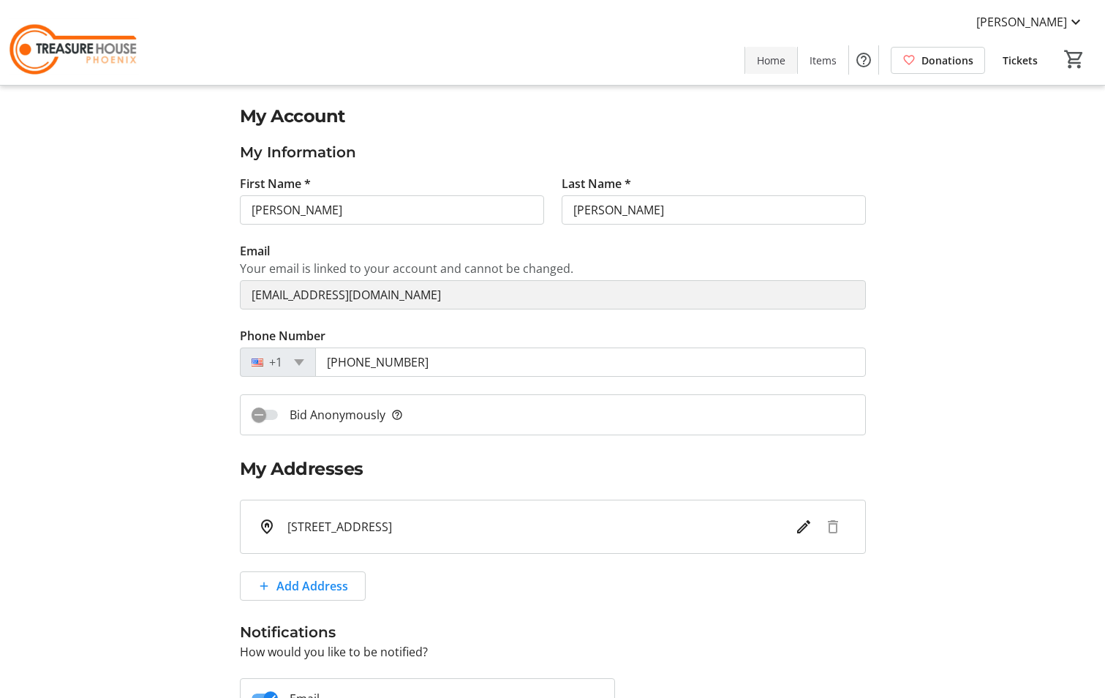
click at [772, 56] on span "Home" at bounding box center [771, 60] width 29 height 15
